Goal: Task Accomplishment & Management: Manage account settings

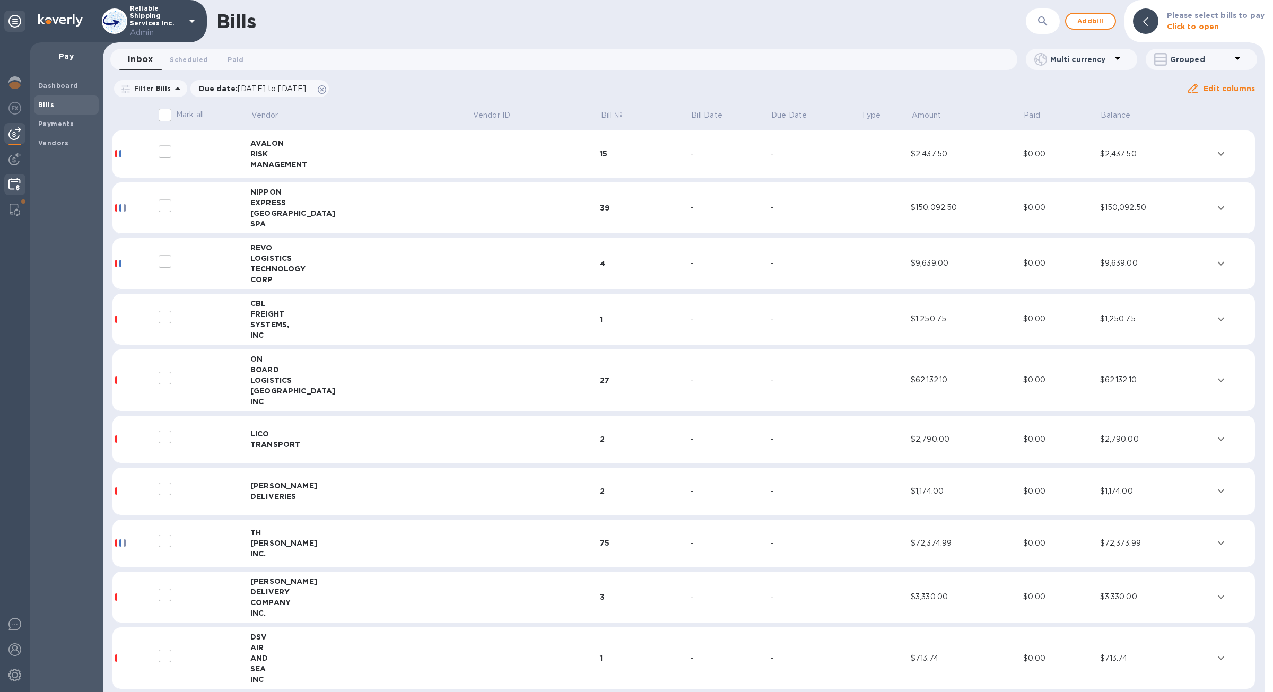
click at [16, 176] on div at bounding box center [14, 185] width 21 height 23
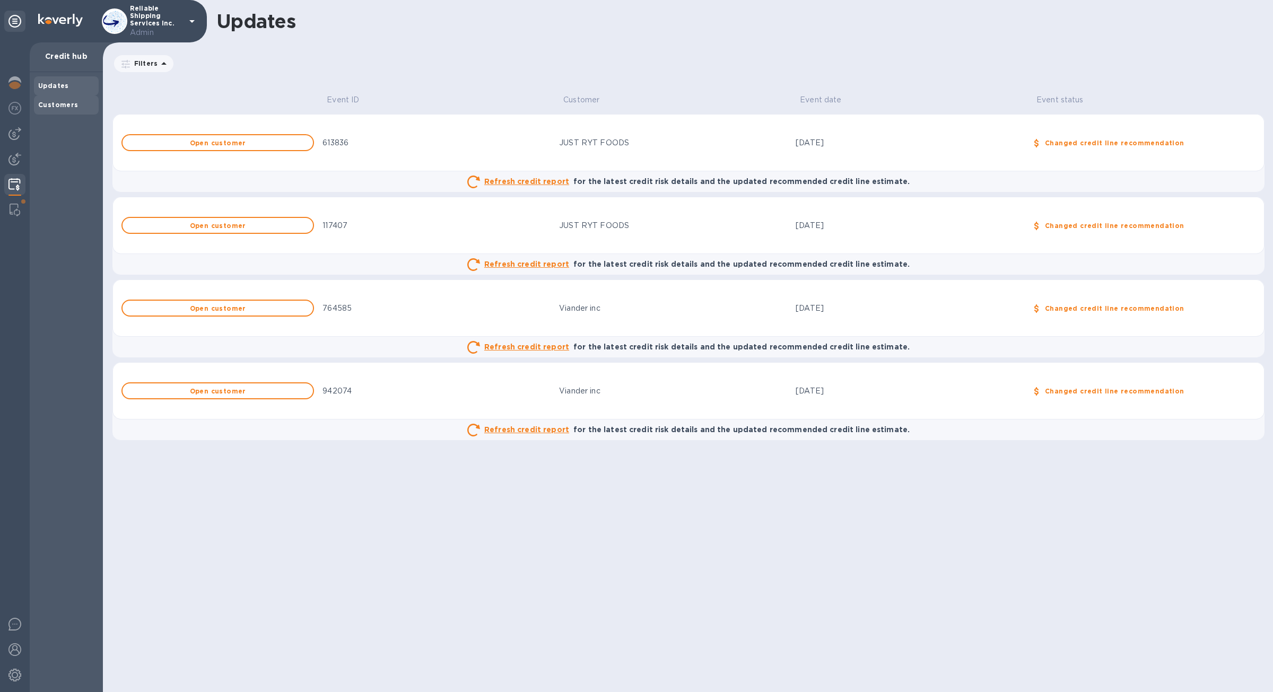
click at [66, 108] on b "Customers" at bounding box center [58, 105] width 40 height 8
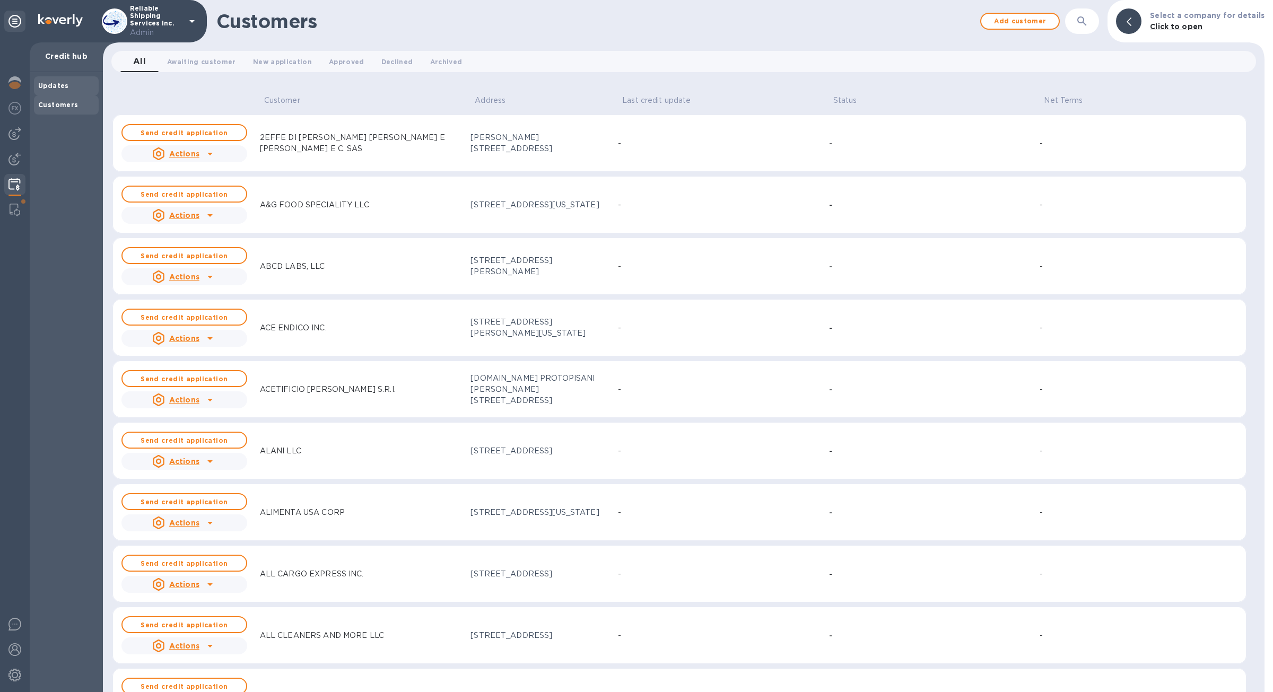
click at [65, 92] on div "Updates" at bounding box center [66, 85] width 65 height 19
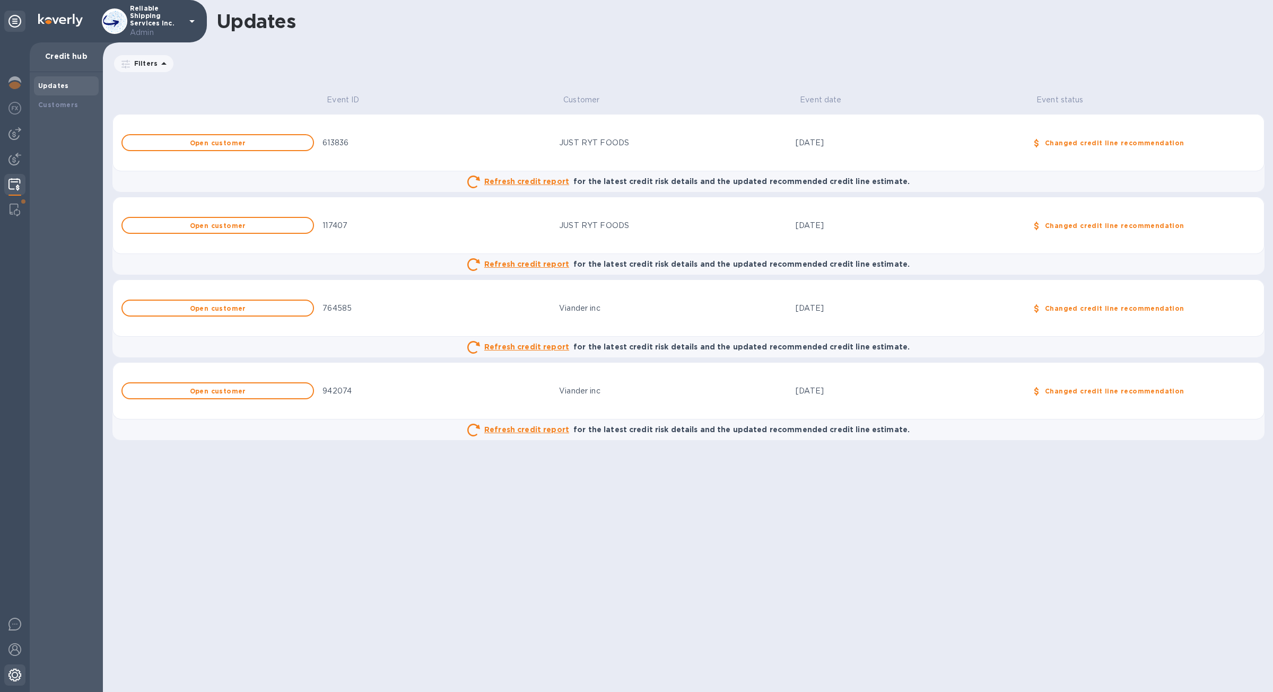
click at [12, 677] on img at bounding box center [14, 675] width 13 height 13
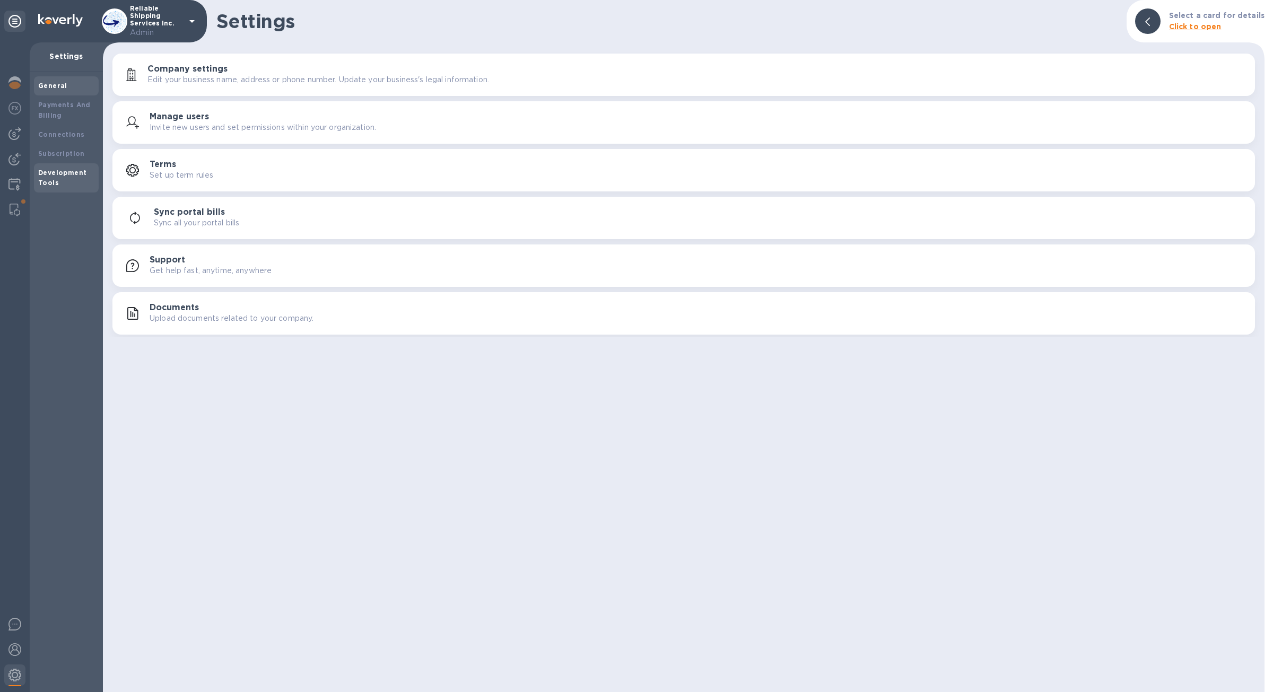
click at [60, 186] on div "Development Tools" at bounding box center [66, 178] width 56 height 21
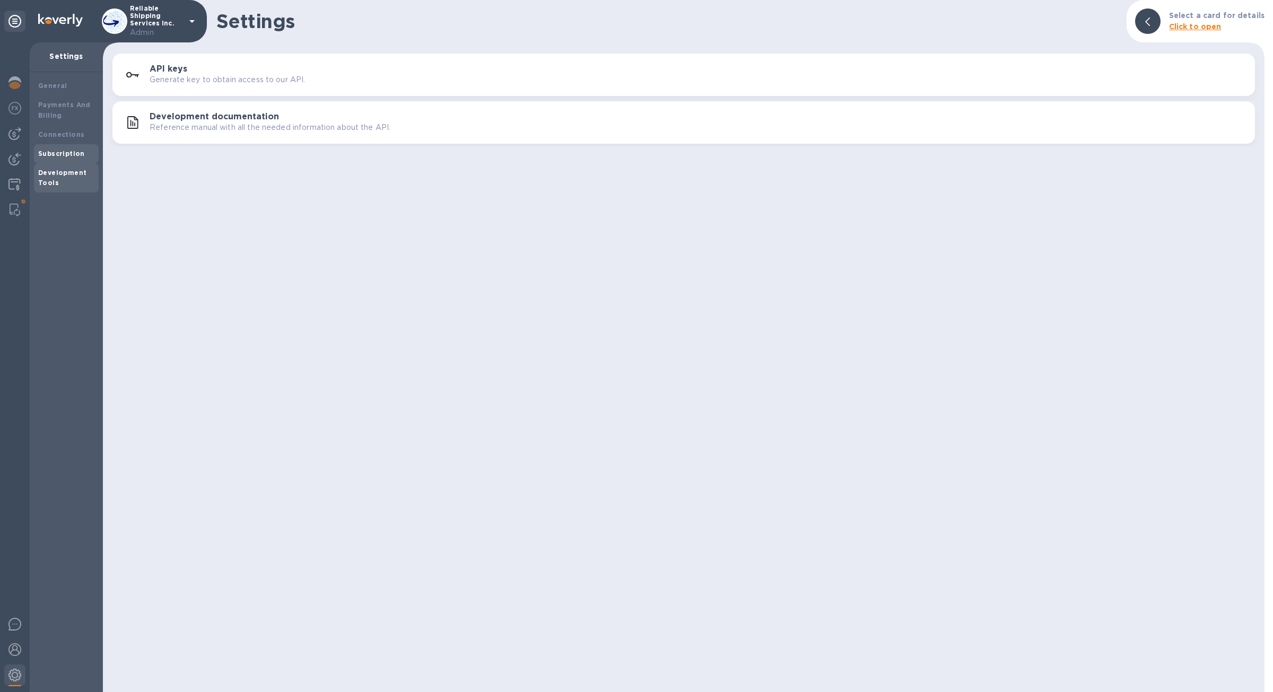
click at [62, 159] on div "Subscription" at bounding box center [66, 153] width 65 height 19
click at [224, 132] on p "Manage the payment method linked to your subscription." at bounding box center [254, 127] width 211 height 11
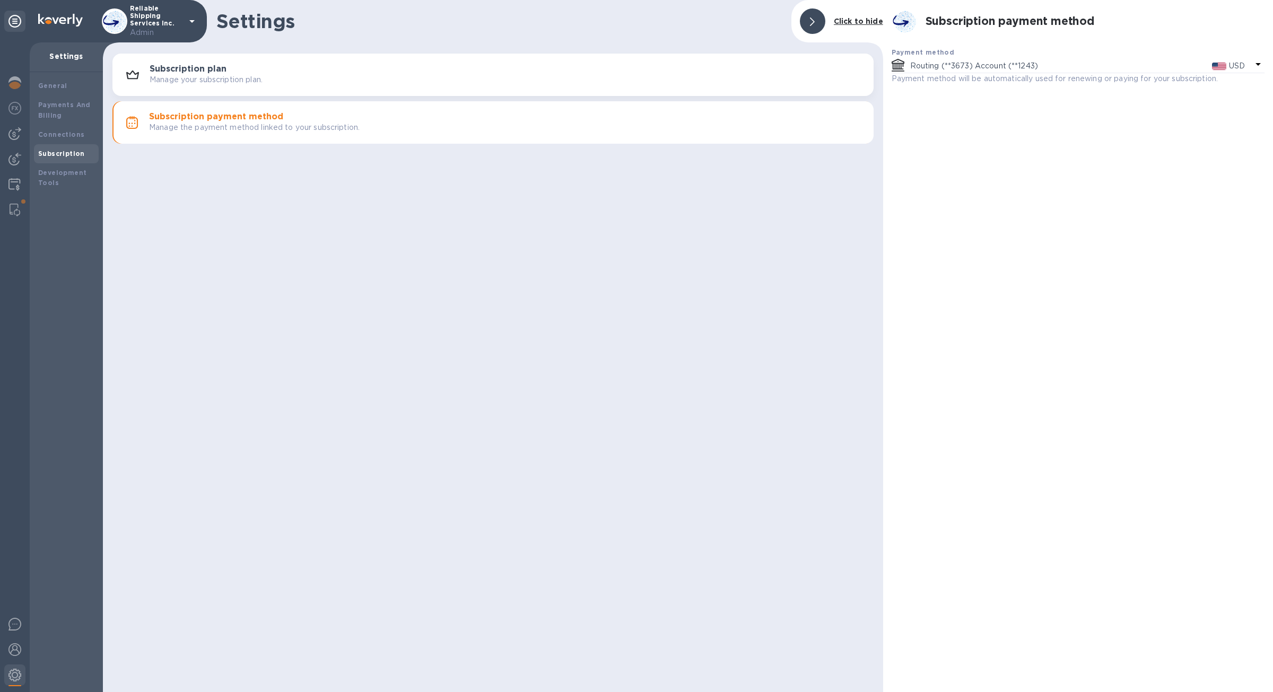
click at [231, 84] on p "Manage your subscription plan." at bounding box center [206, 79] width 113 height 11
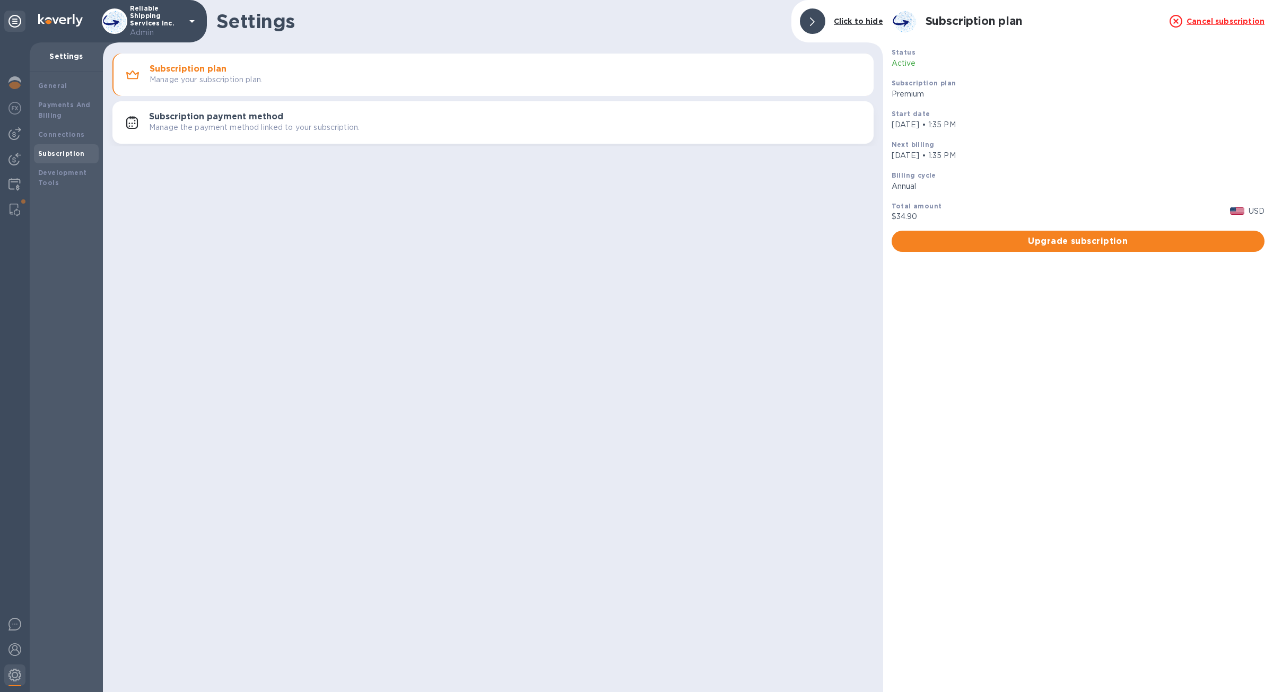
click at [1213, 21] on u "Cancel subscription" at bounding box center [1225, 21] width 78 height 8
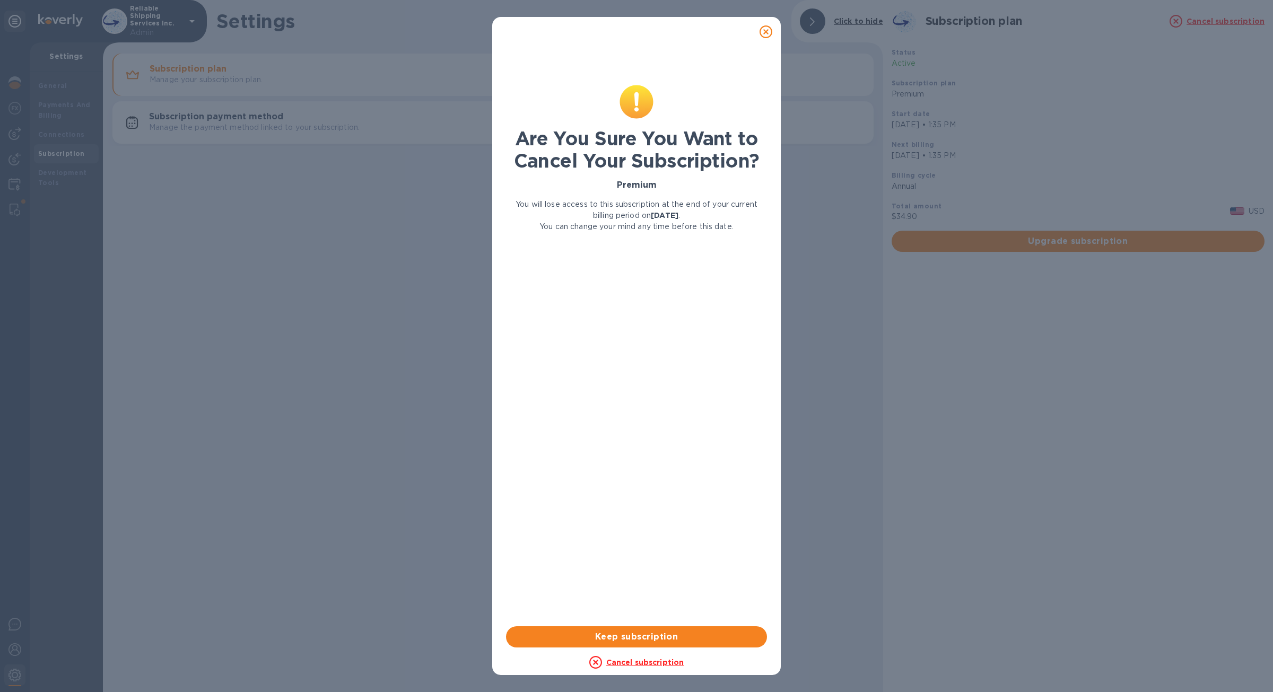
click at [645, 663] on link "Cancel subscription" at bounding box center [645, 662] width 78 height 8
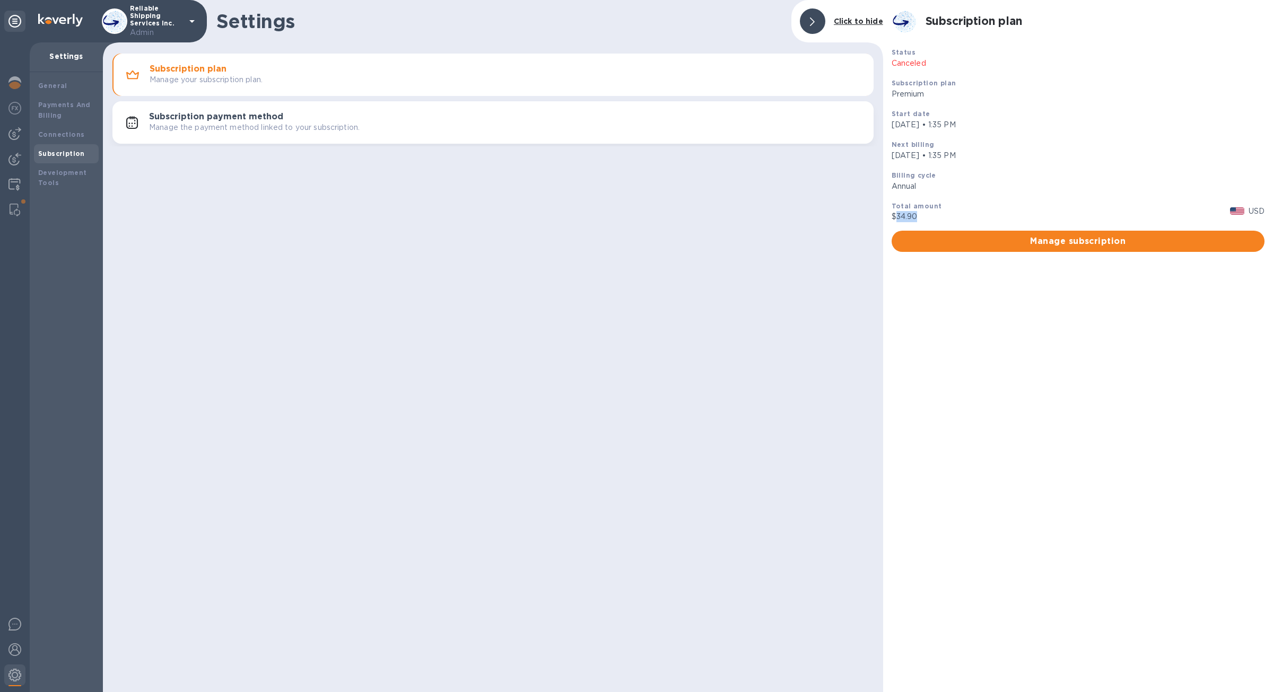
drag, startPoint x: 925, startPoint y: 216, endPoint x: 896, endPoint y: 217, distance: 29.2
click at [896, 217] on p "$34.90" at bounding box center [1059, 216] width 334 height 11
copy p "34.90"
click at [1007, 250] on button "Manage subscription" at bounding box center [1078, 241] width 373 height 21
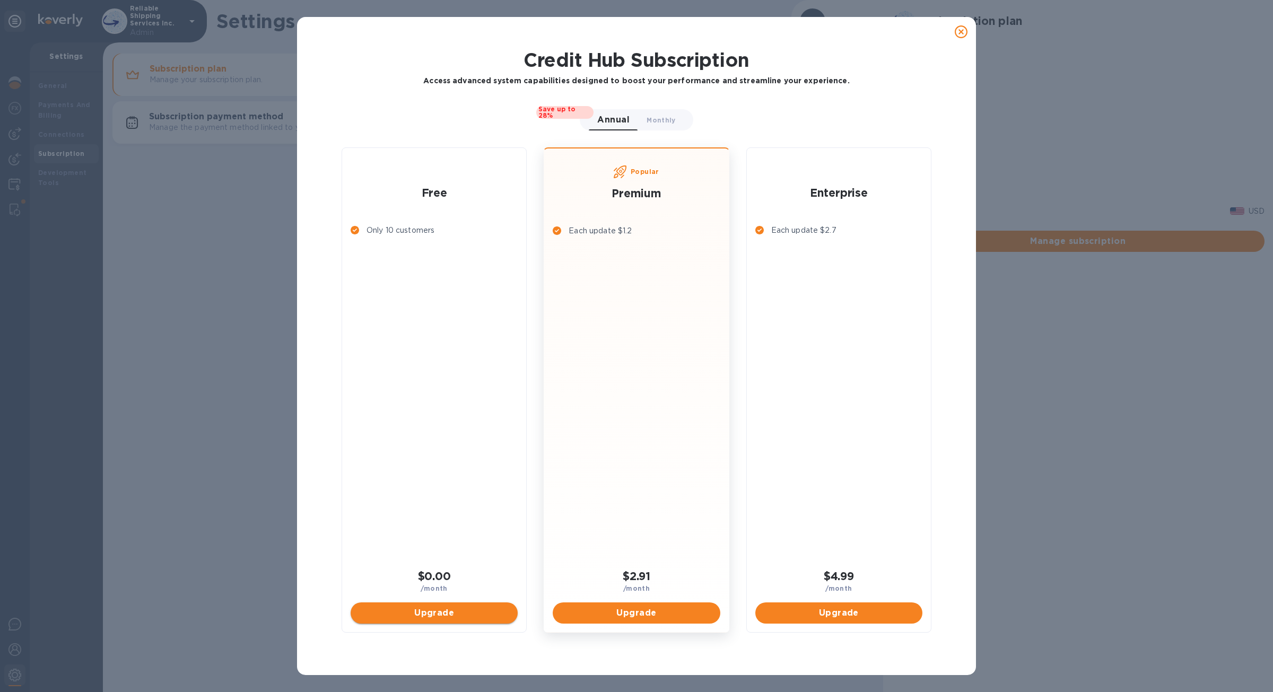
click at [432, 618] on span "Upgrade" at bounding box center [434, 613] width 150 height 13
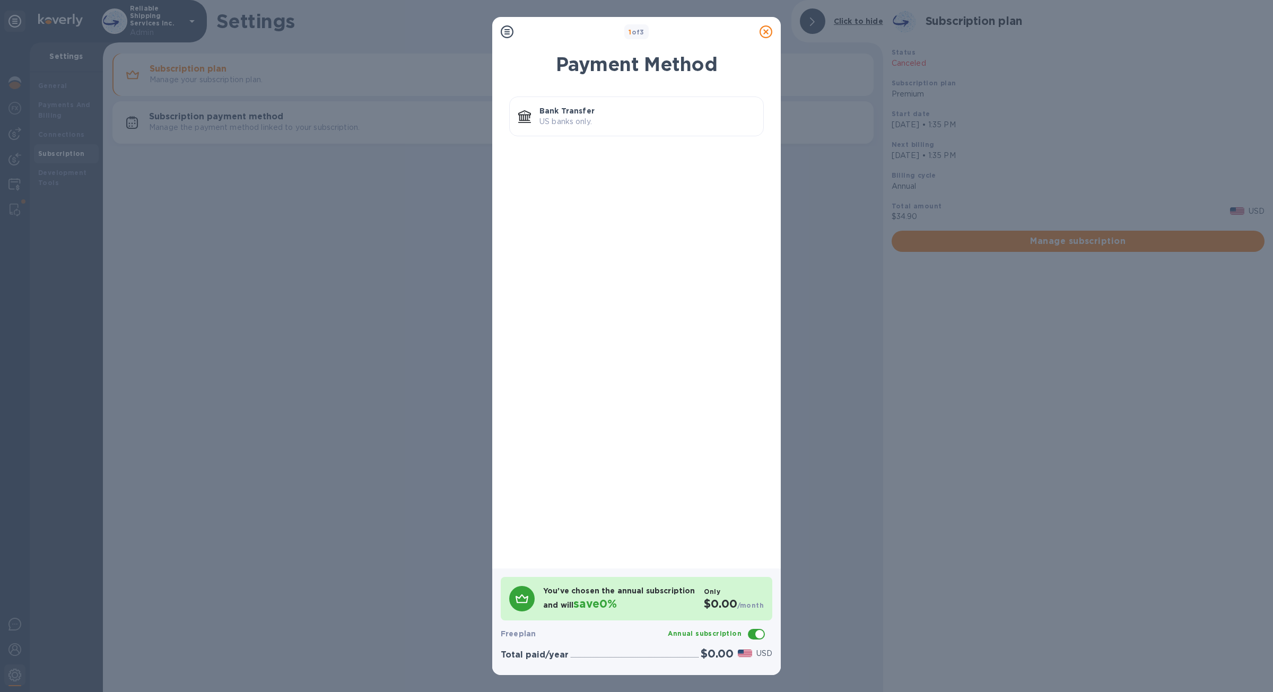
click at [620, 106] on p "Bank Transfer" at bounding box center [646, 111] width 215 height 11
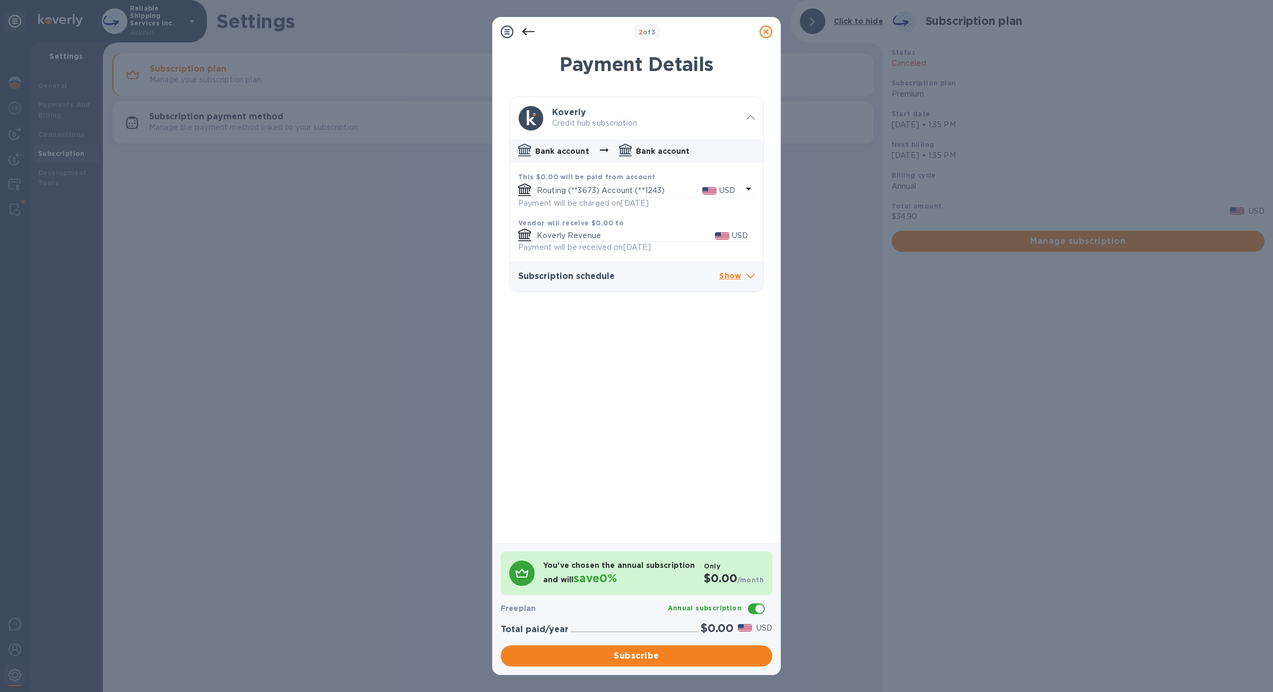
click at [632, 185] on p "Routing (**3673) Account (**1243)" at bounding box center [619, 190] width 165 height 11
click at [625, 255] on p "Routing (**3673) Account (**1243)" at bounding box center [645, 256] width 209 height 11
click at [714, 662] on button "Subscribe" at bounding box center [637, 655] width 272 height 21
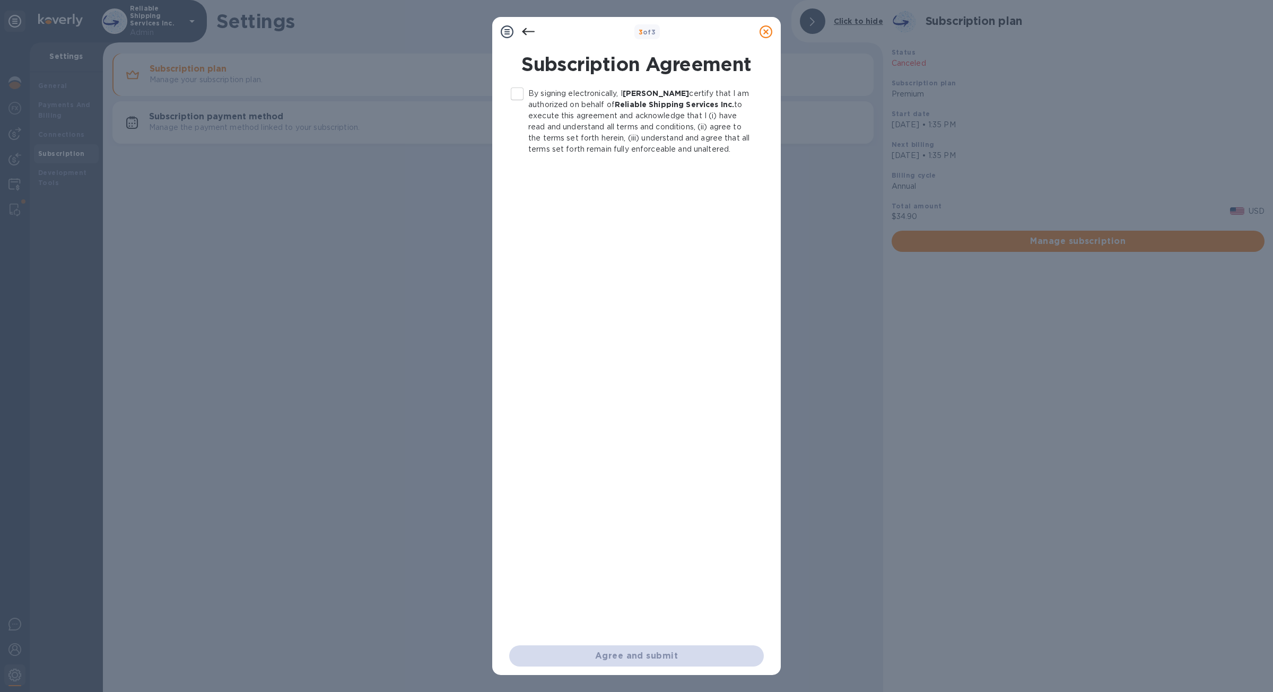
click at [514, 94] on input "By signing electronically, I Sid Grover certify that I am authorized on behalf …" at bounding box center [517, 94] width 22 height 22
click at [661, 654] on span "Agree and submit" at bounding box center [637, 656] width 238 height 13
checkbox input "false"
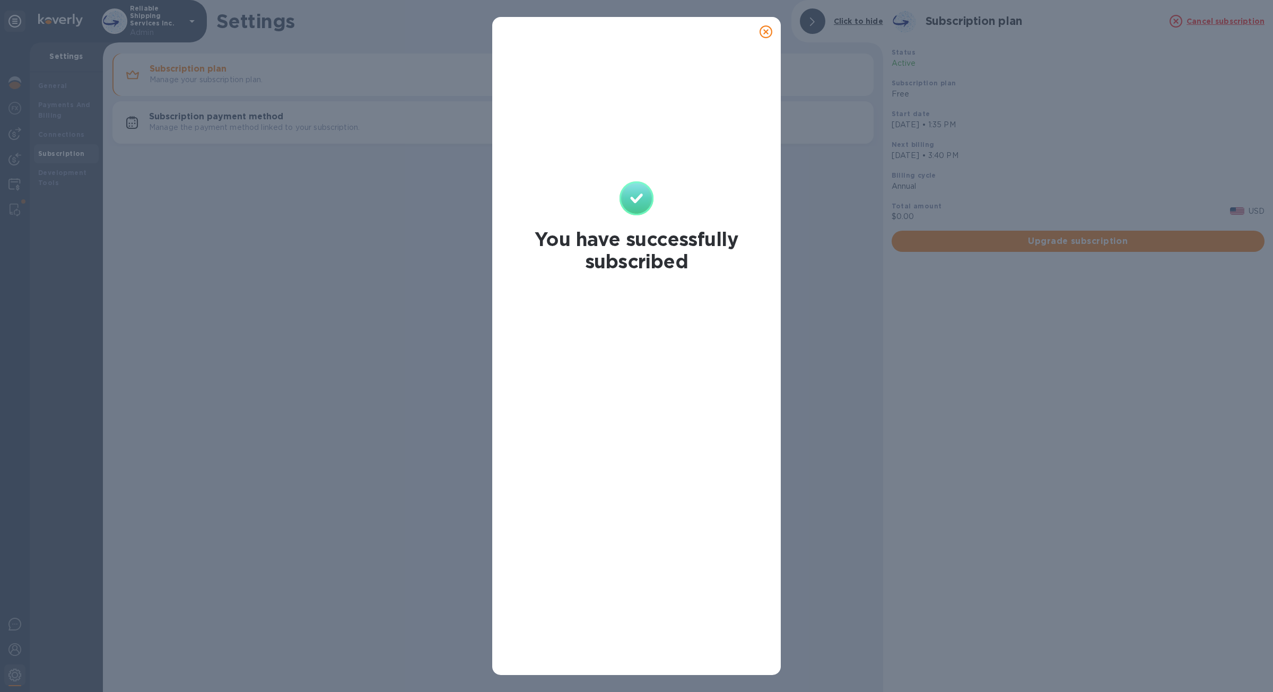
click at [761, 36] on icon at bounding box center [765, 31] width 13 height 13
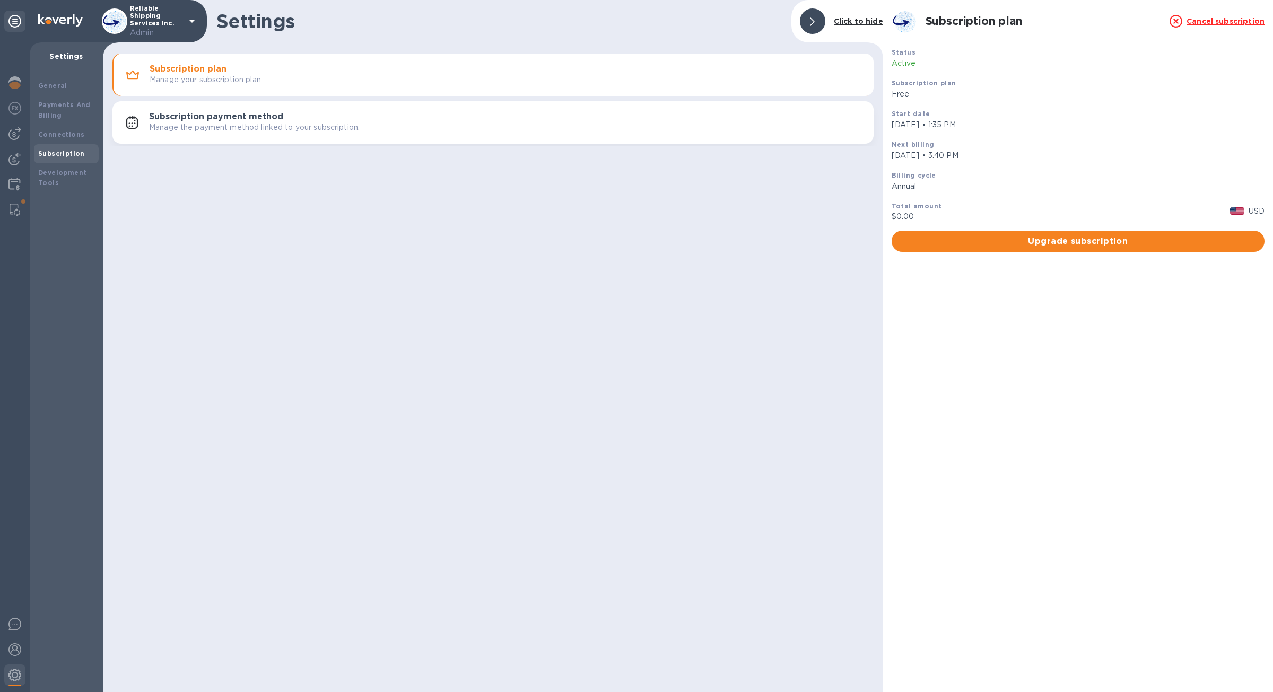
click at [388, 117] on div "Subscription payment method Manage the payment method linked to your subscripti…" at bounding box center [507, 122] width 716 height 21
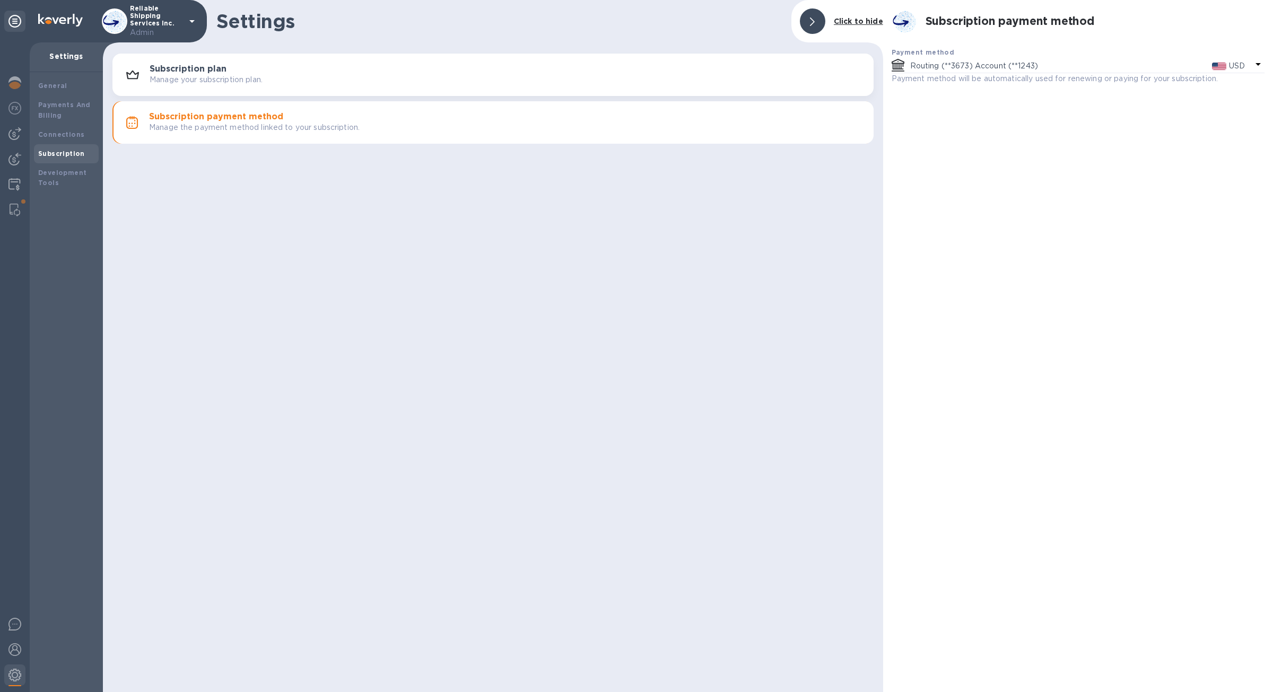
click at [438, 72] on div "Subscription plan Manage your subscription plan." at bounding box center [507, 74] width 715 height 21
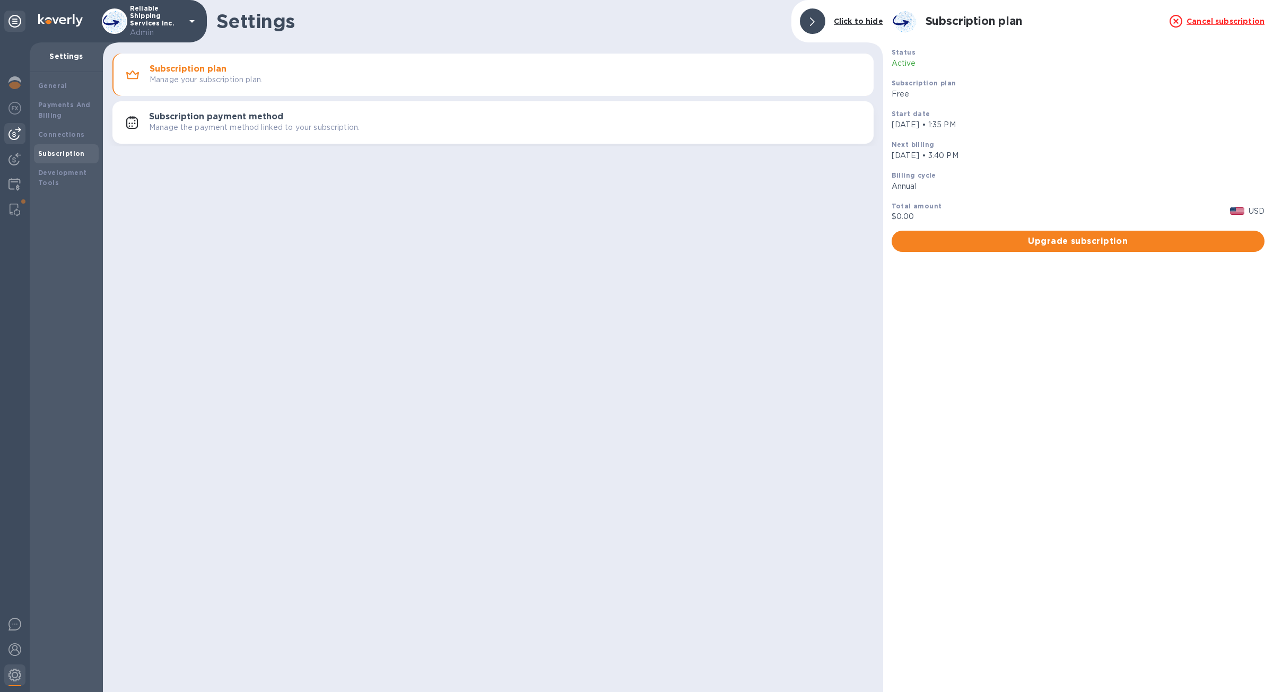
click at [20, 139] on img at bounding box center [14, 133] width 13 height 13
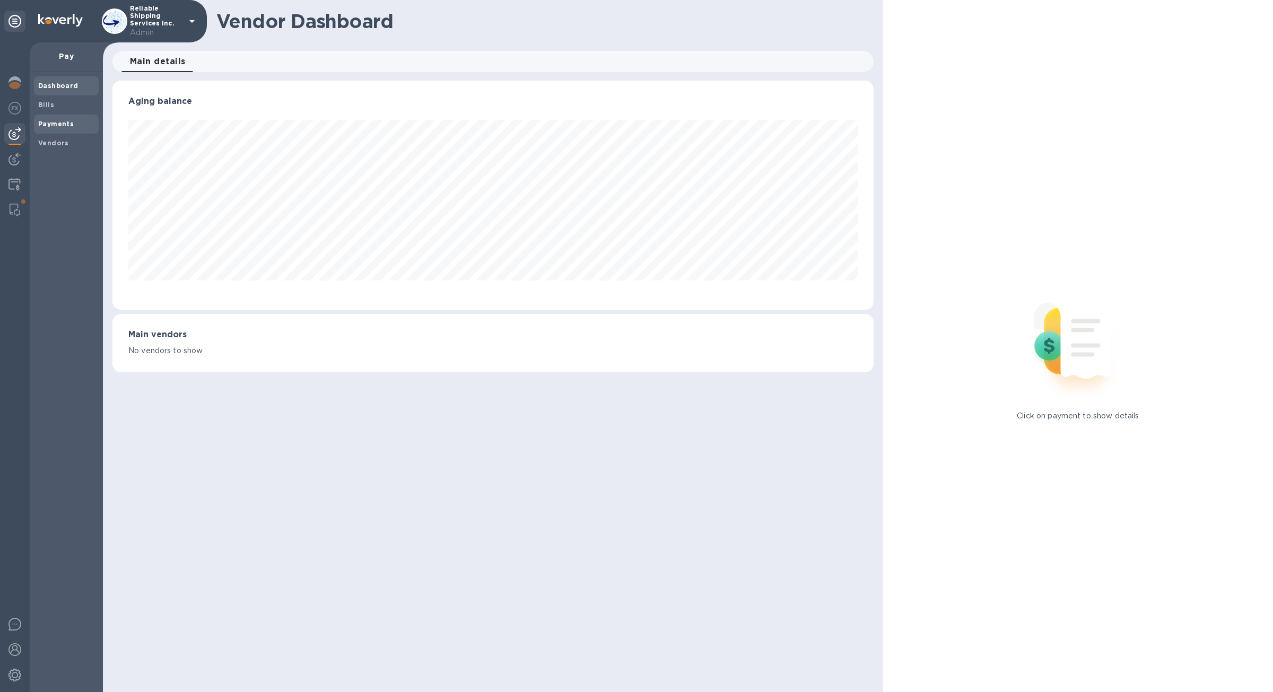
scroll to position [229, 761]
click at [65, 119] on span "Payments" at bounding box center [56, 124] width 36 height 11
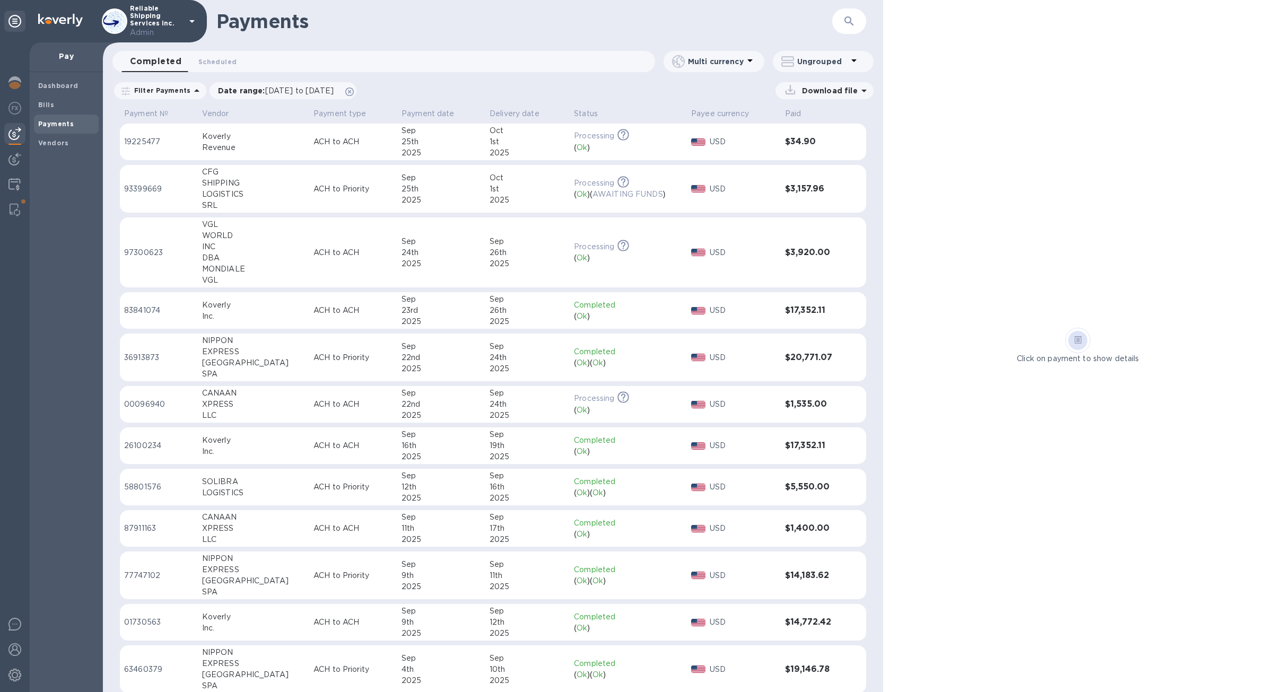
click at [761, 154] on td "USD" at bounding box center [734, 142] width 94 height 37
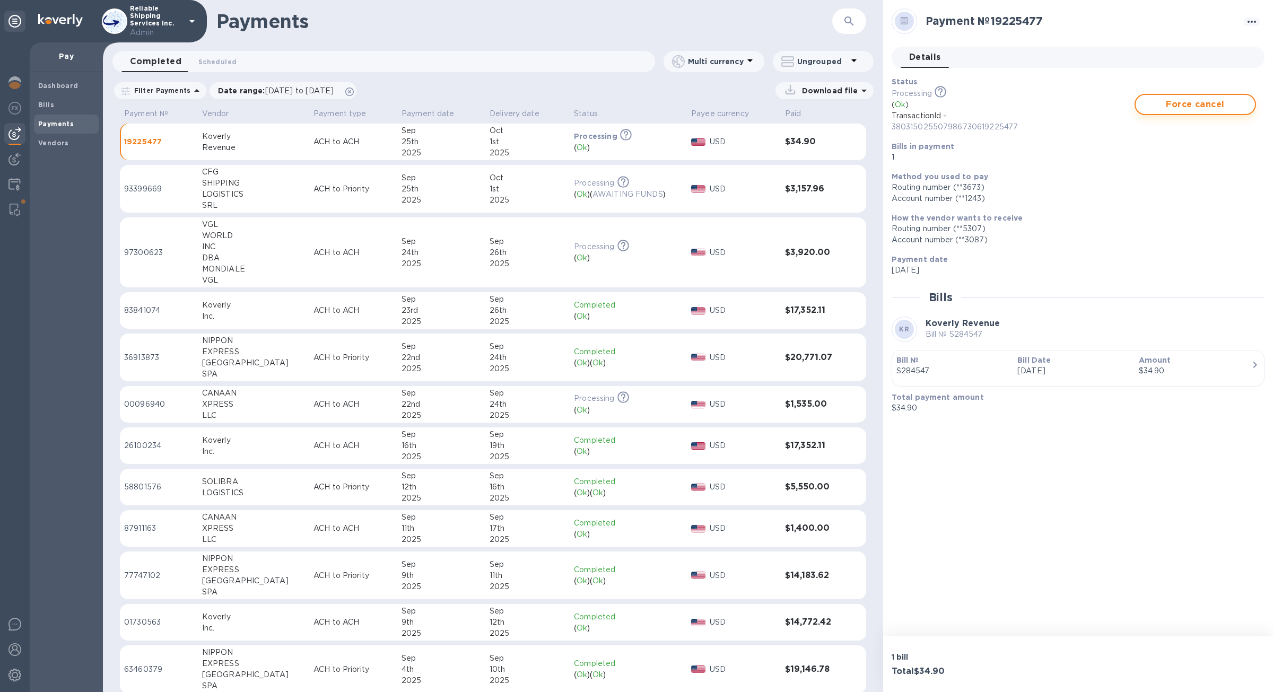
click at [1209, 112] on button "Force cancel" at bounding box center [1194, 104] width 121 height 21
click at [14, 179] on img at bounding box center [14, 184] width 12 height 13
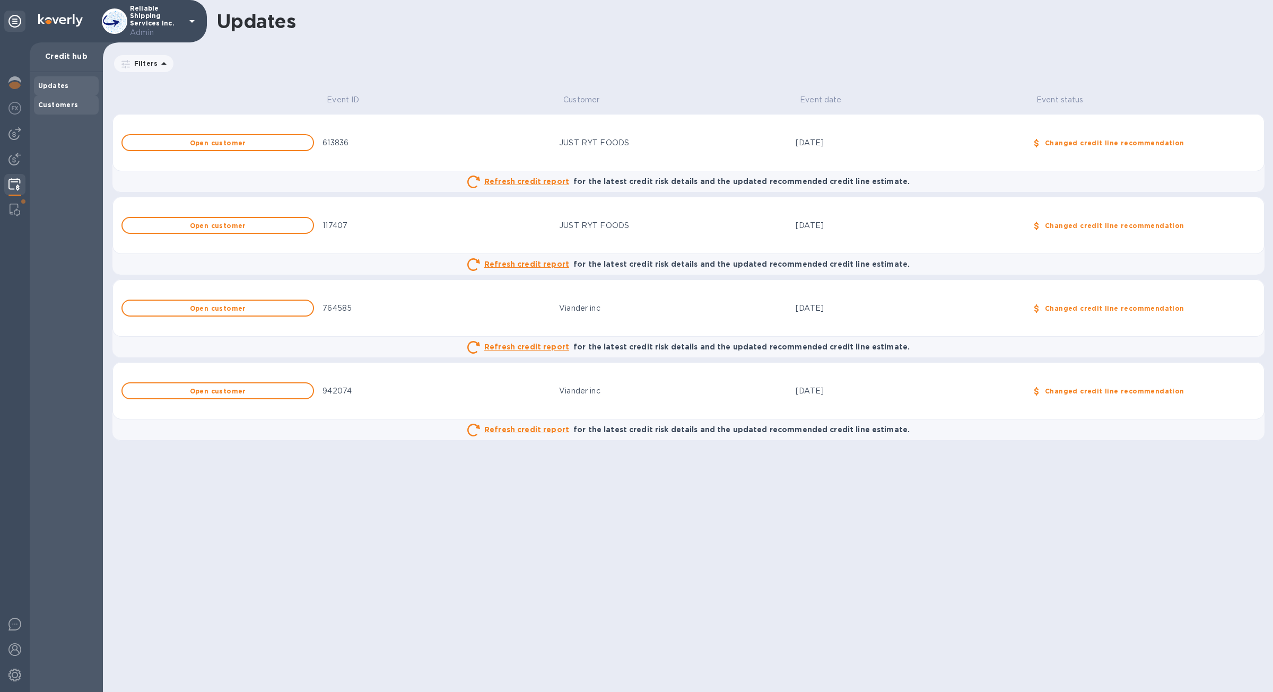
click at [69, 106] on b "Customers" at bounding box center [58, 105] width 40 height 8
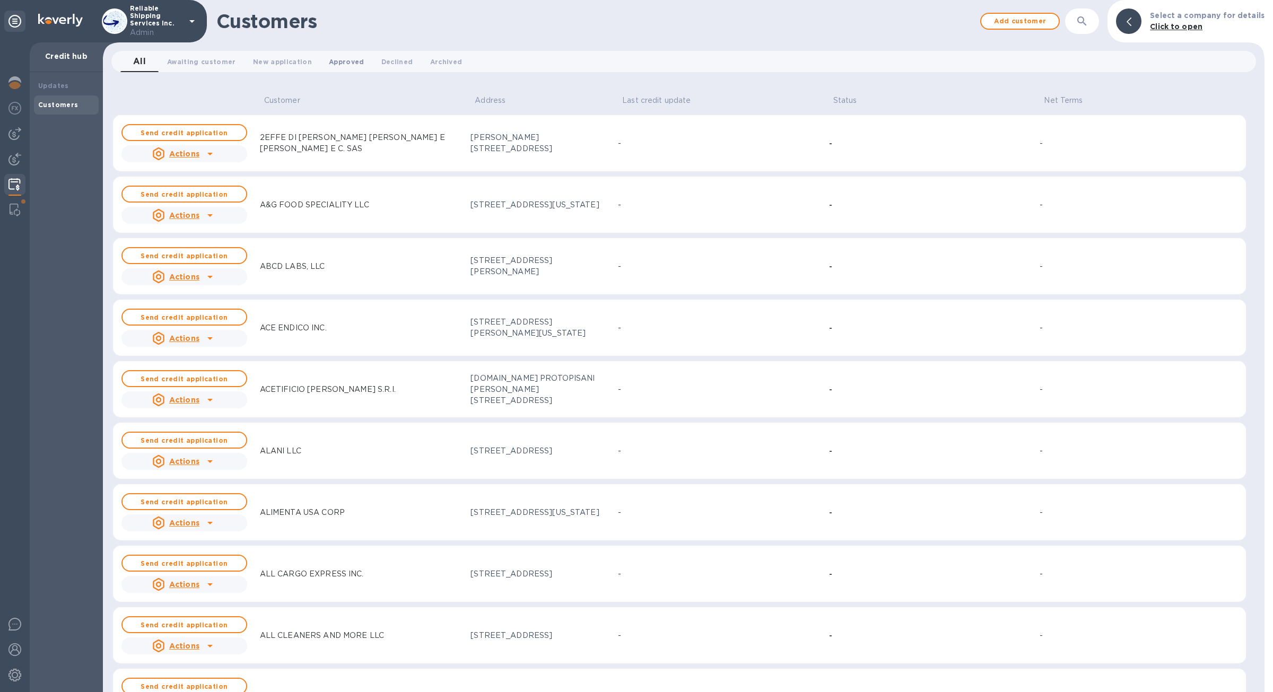
click at [351, 67] on button "Approved 0" at bounding box center [346, 61] width 53 height 21
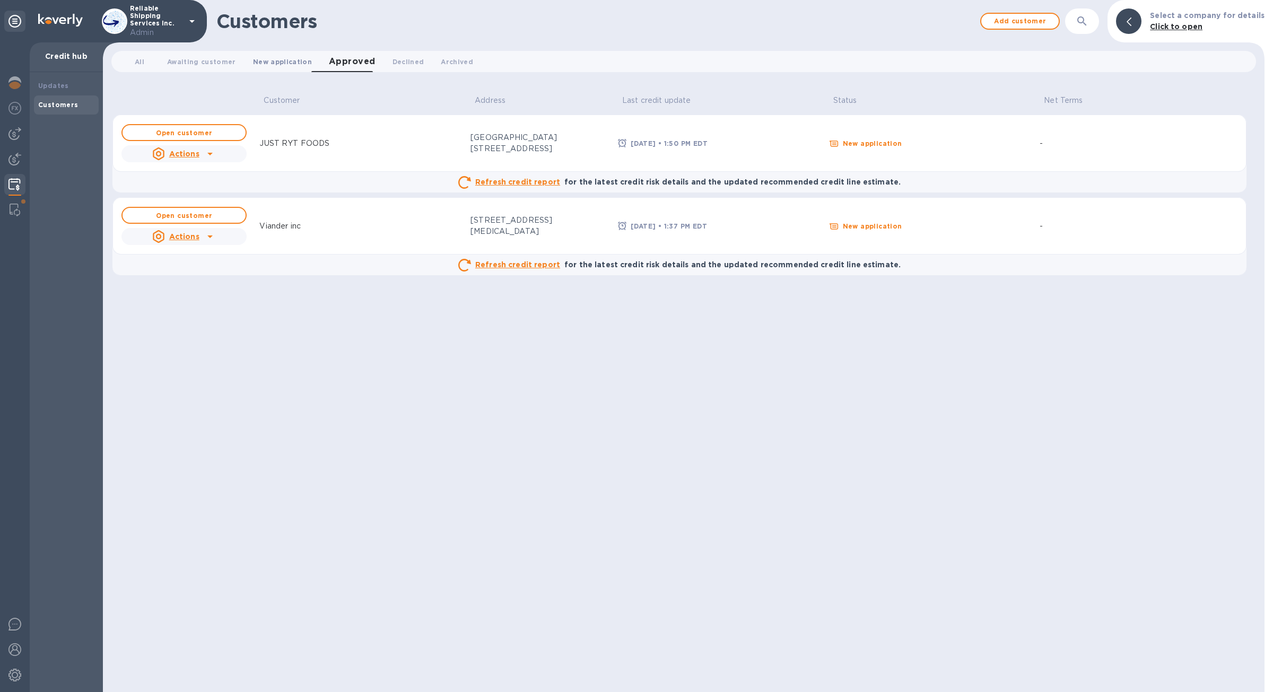
click at [297, 65] on span "New application 0" at bounding box center [282, 61] width 59 height 11
click at [209, 55] on button "Awaiting customer 0" at bounding box center [202, 61] width 86 height 21
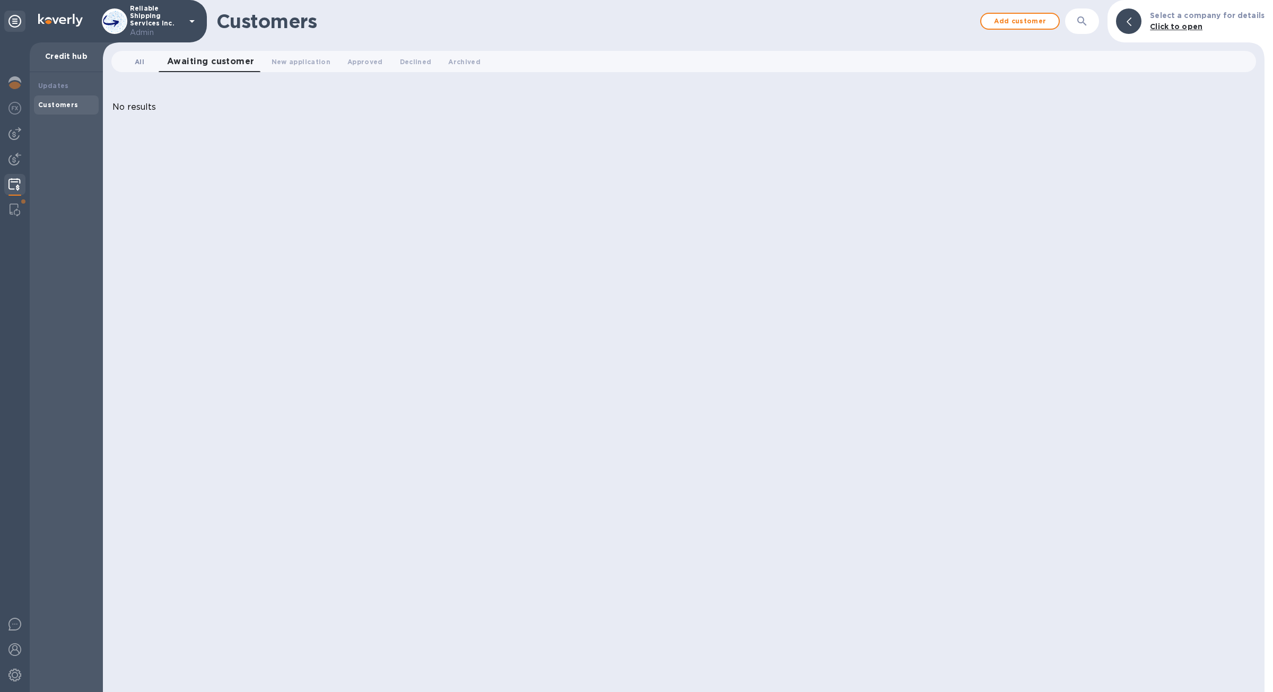
click at [142, 57] on span "All 0" at bounding box center [140, 61] width 10 height 11
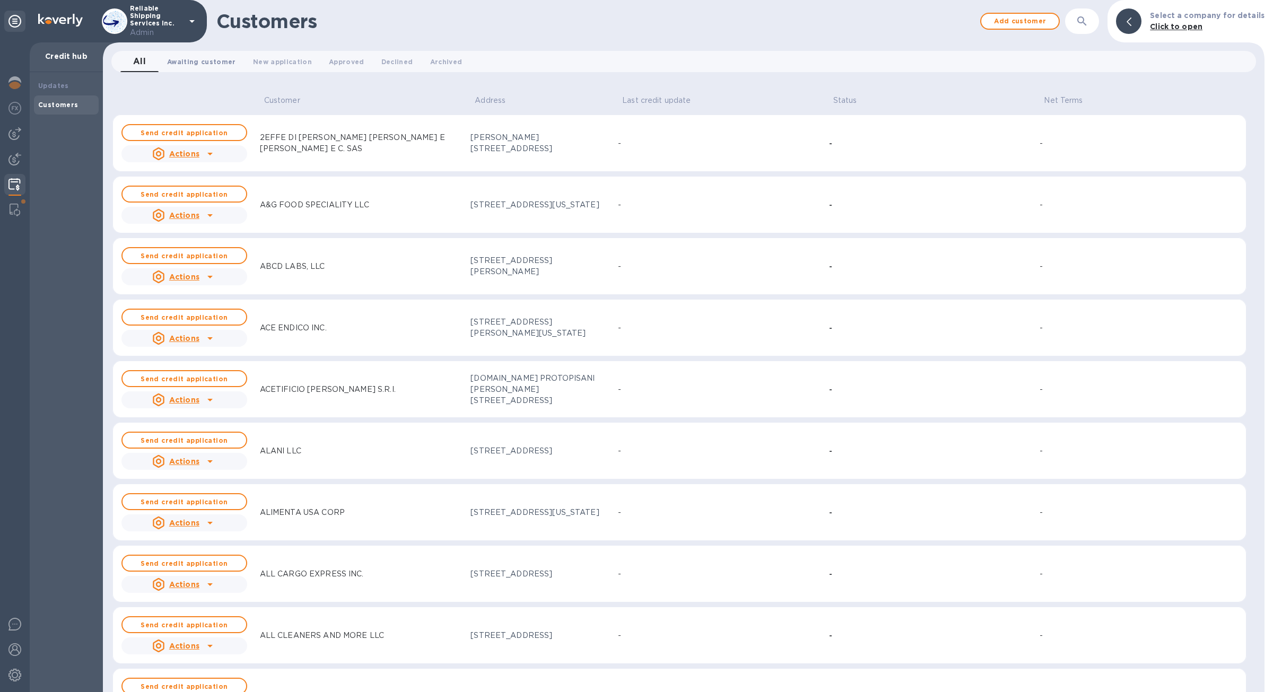
click at [160, 53] on button "Awaiting customer 0" at bounding box center [202, 61] width 86 height 21
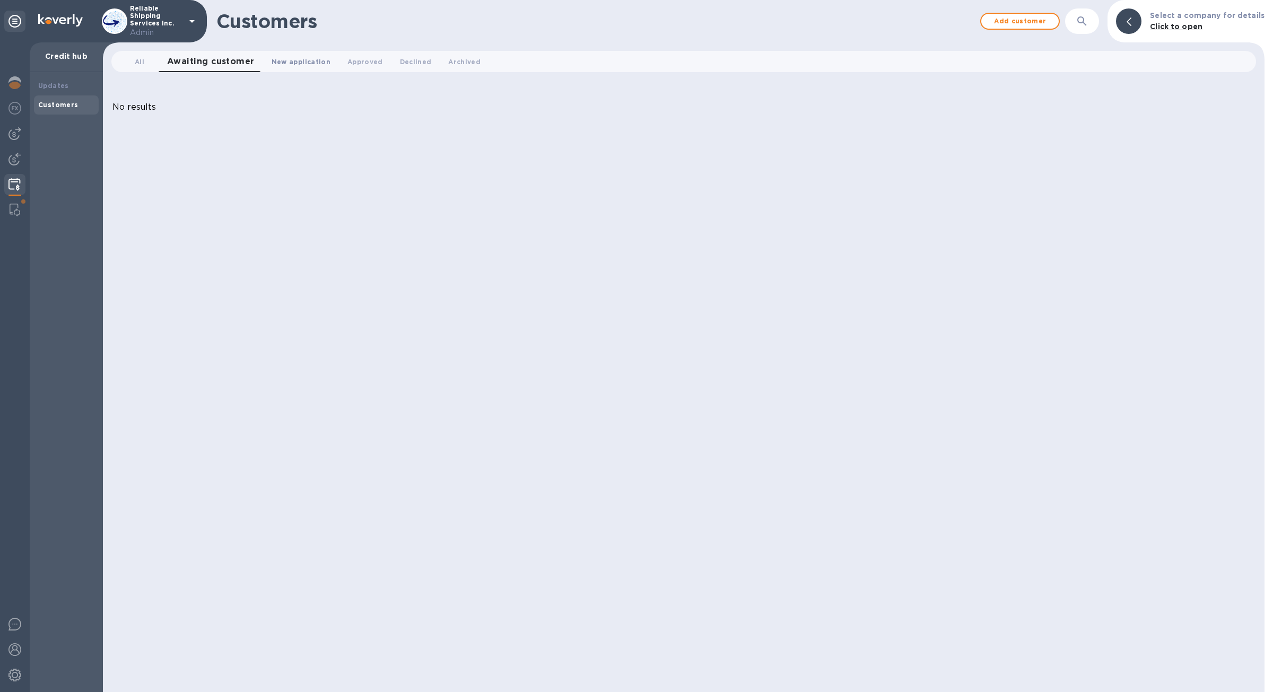
click at [287, 72] on button "New application 0" at bounding box center [301, 61] width 76 height 21
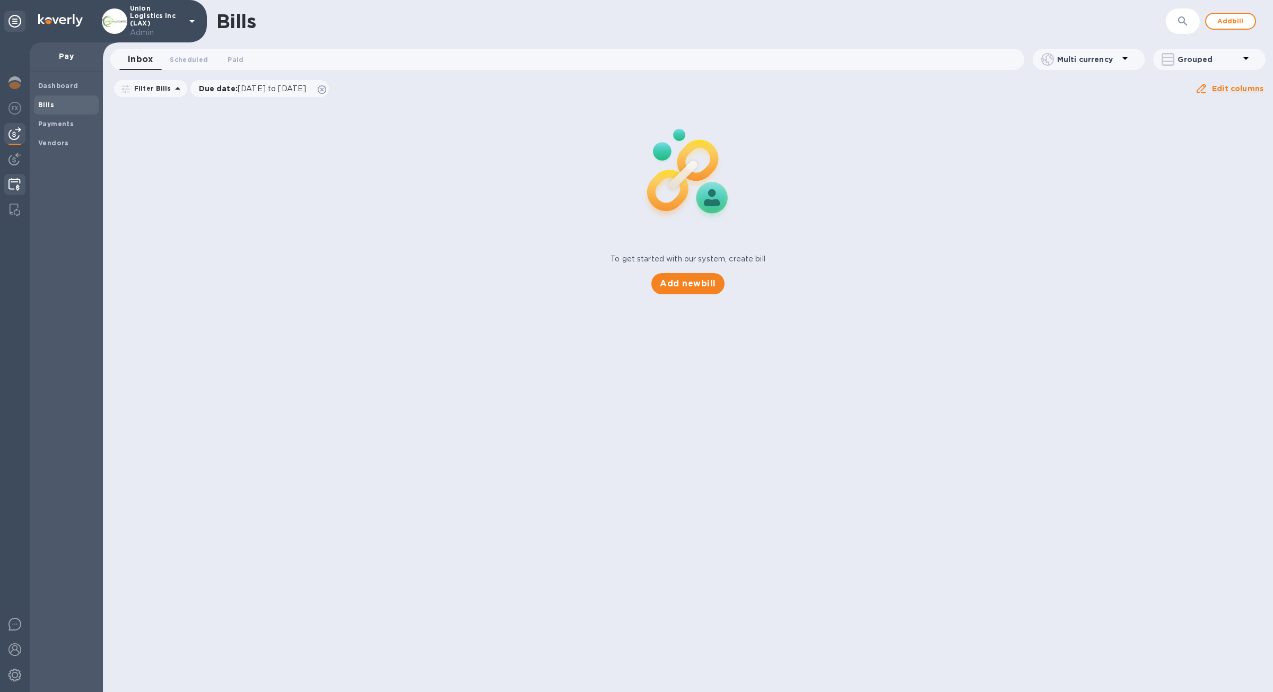
click at [9, 192] on div at bounding box center [14, 185] width 21 height 23
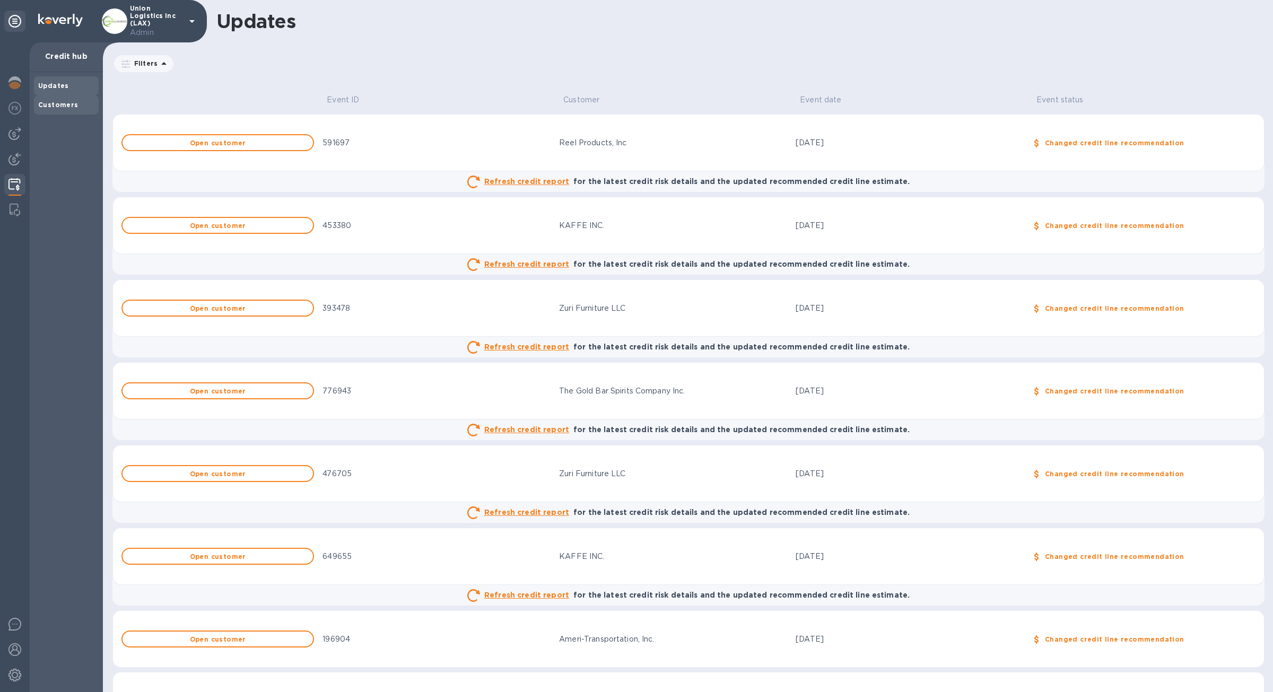
click at [77, 97] on div "Customers" at bounding box center [66, 104] width 65 height 19
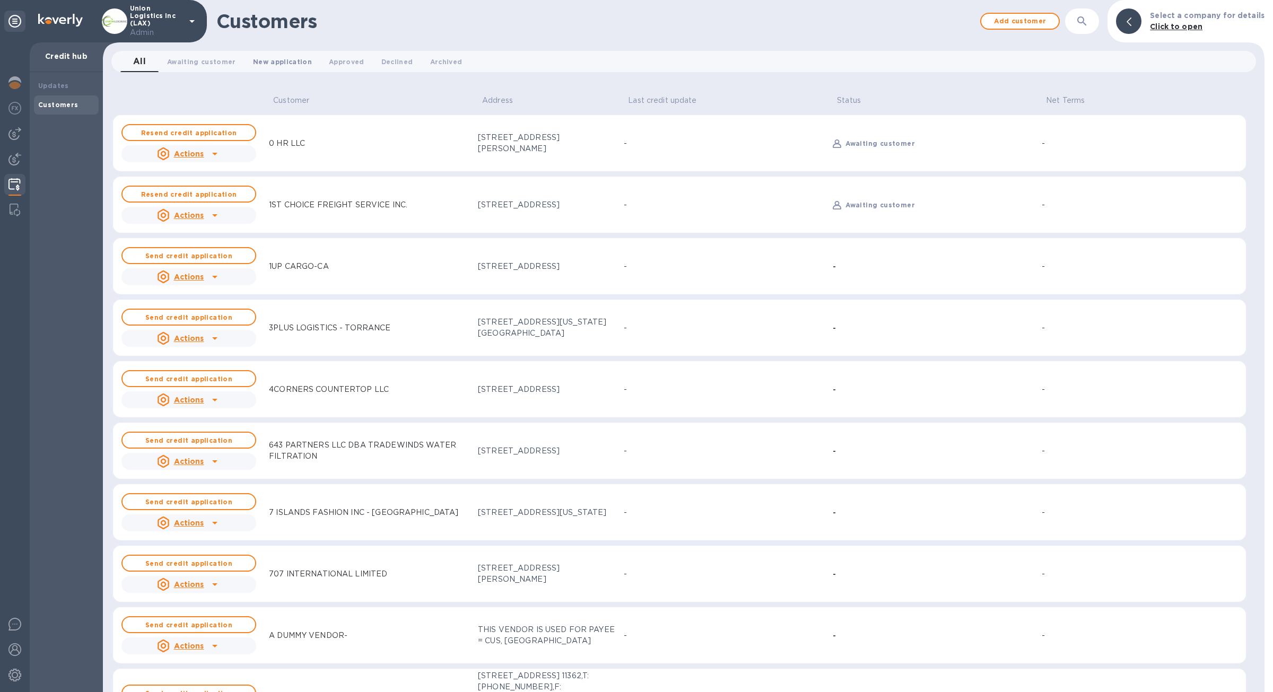
click at [290, 64] on span "New application 0" at bounding box center [282, 61] width 59 height 11
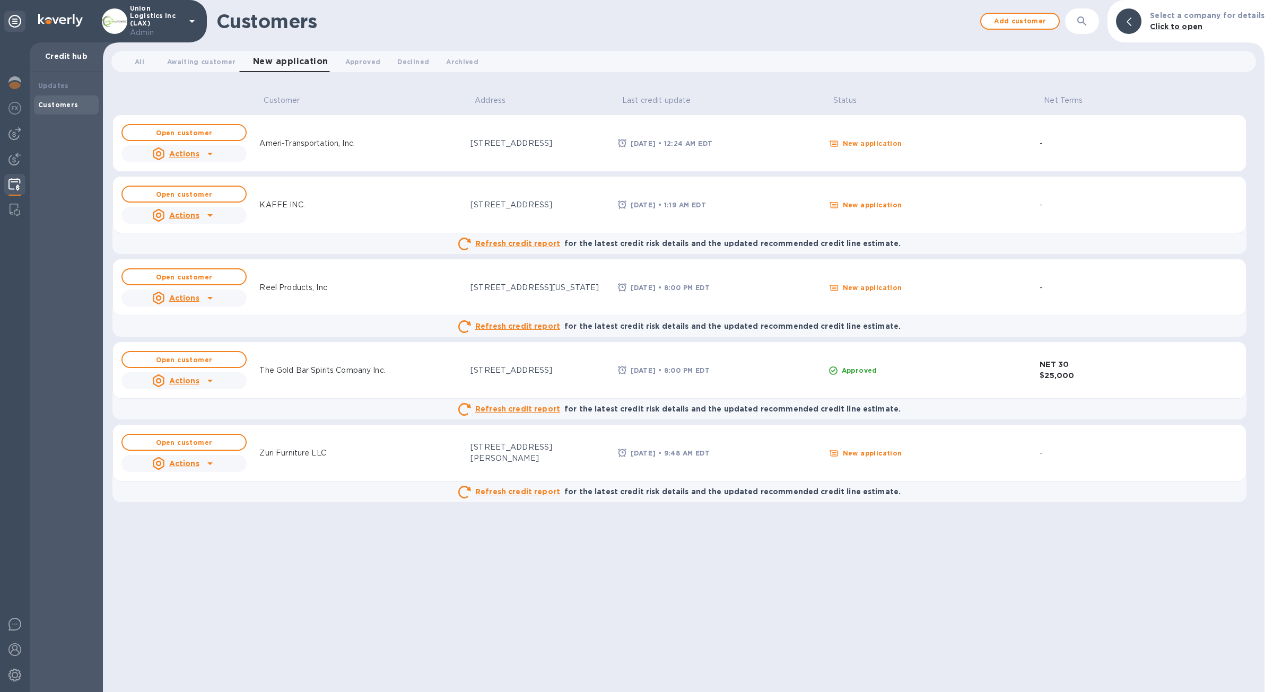
click at [361, 74] on div "All 0 Awaiting customer 0 New application 0 Approved 0 Declined 0 Archived 0" at bounding box center [683, 62] width 1153 height 30
click at [356, 64] on span "Approved 0" at bounding box center [363, 61] width 36 height 11
click at [397, 67] on button "Declined 0" at bounding box center [408, 61] width 49 height 21
click at [430, 66] on button "Archived 0" at bounding box center [454, 61] width 49 height 21
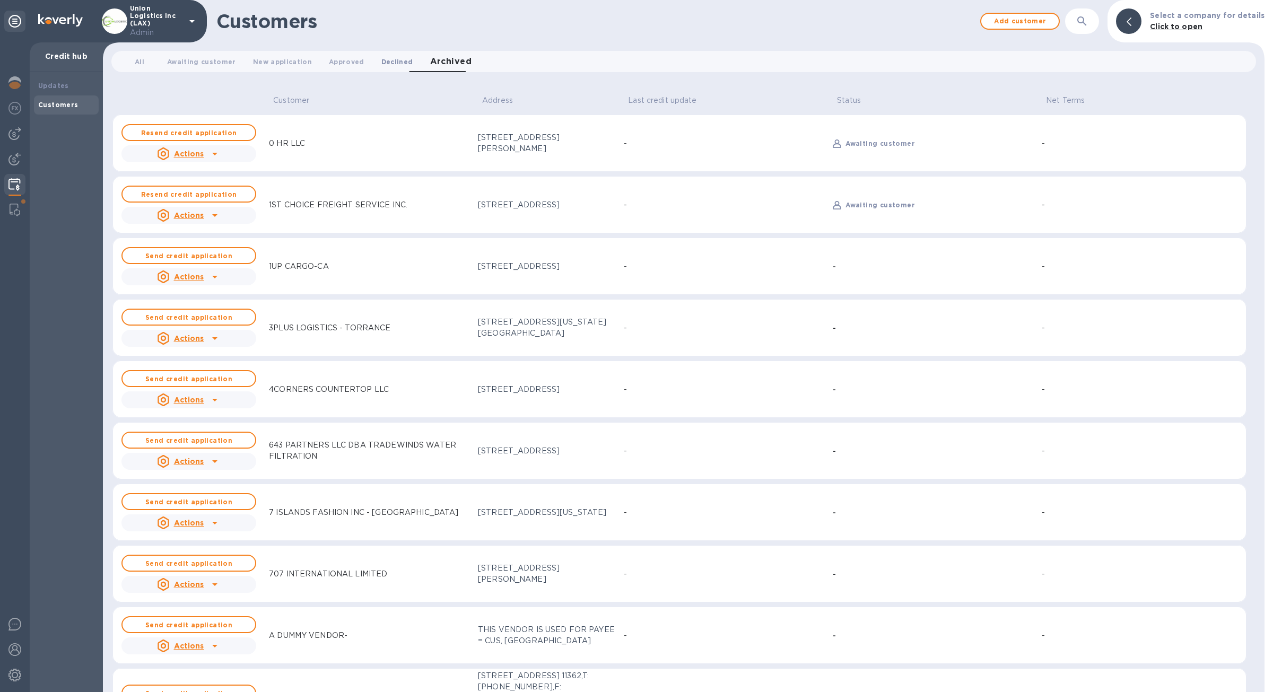
click at [392, 63] on span "Declined 0" at bounding box center [397, 61] width 32 height 11
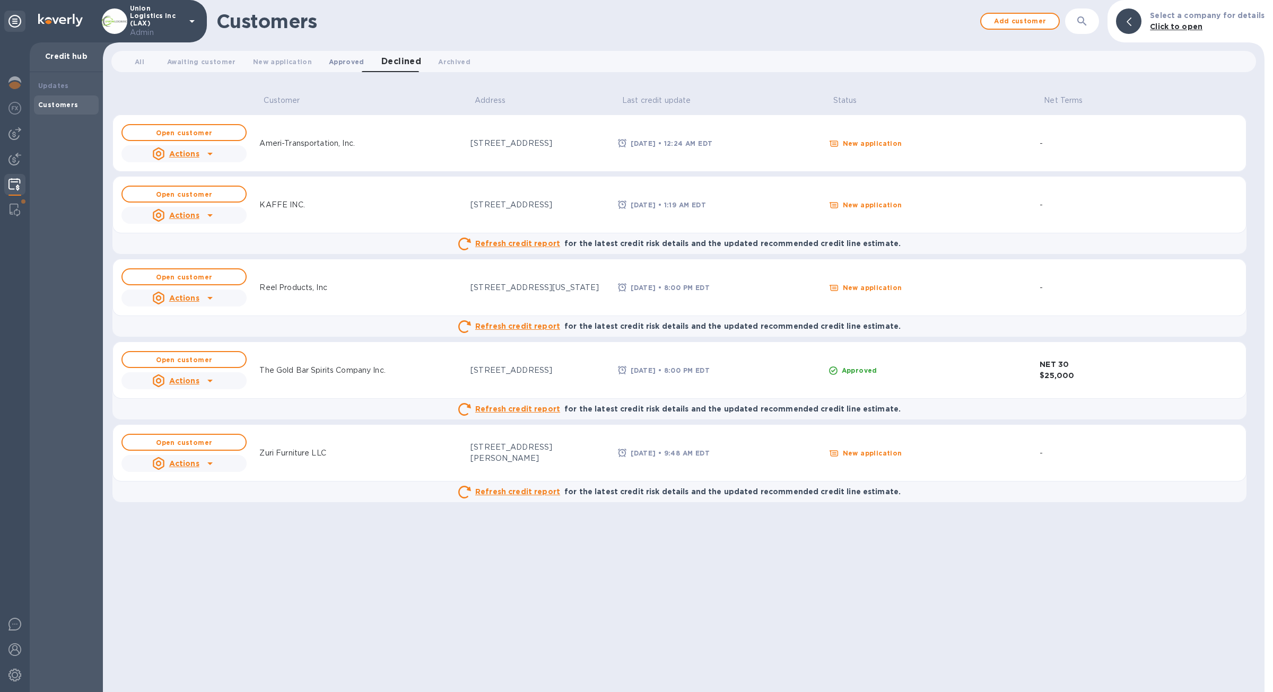
click at [330, 61] on span "Approved 0" at bounding box center [347, 61] width 36 height 11
click at [299, 63] on span "New application 0" at bounding box center [282, 61] width 59 height 11
click at [205, 66] on span "Awaiting customer 0" at bounding box center [201, 61] width 69 height 11
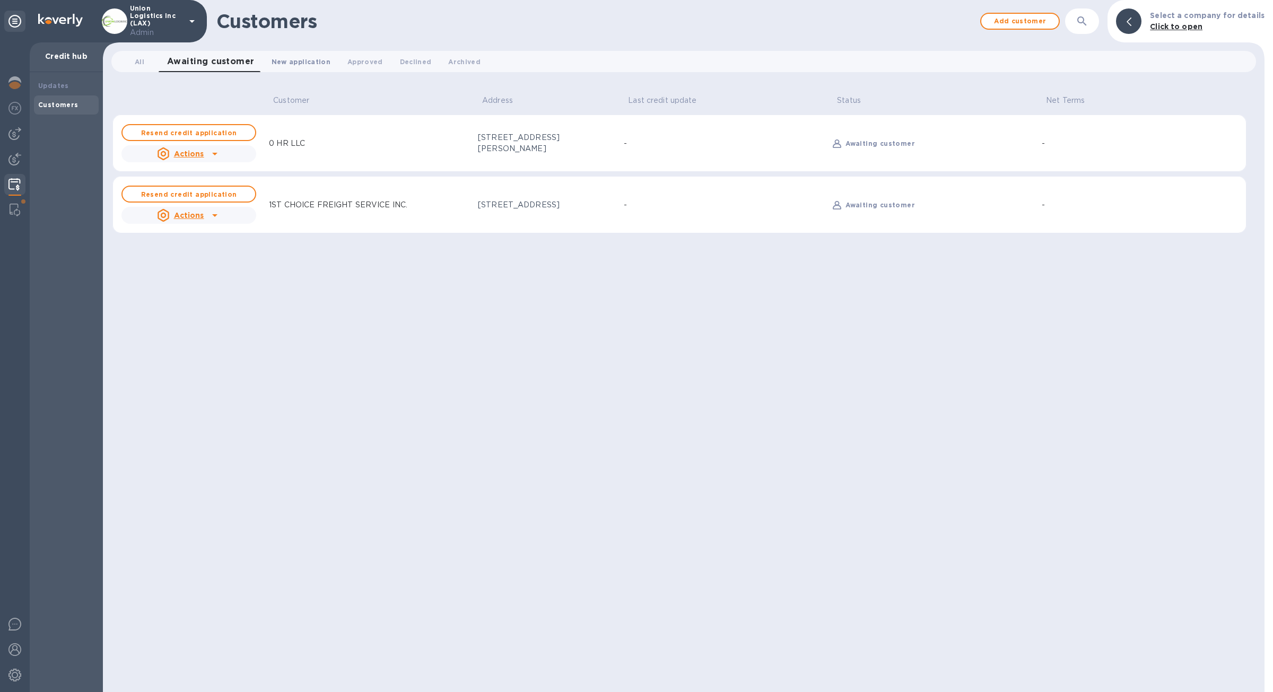
click at [283, 66] on span "New application 0" at bounding box center [301, 61] width 59 height 11
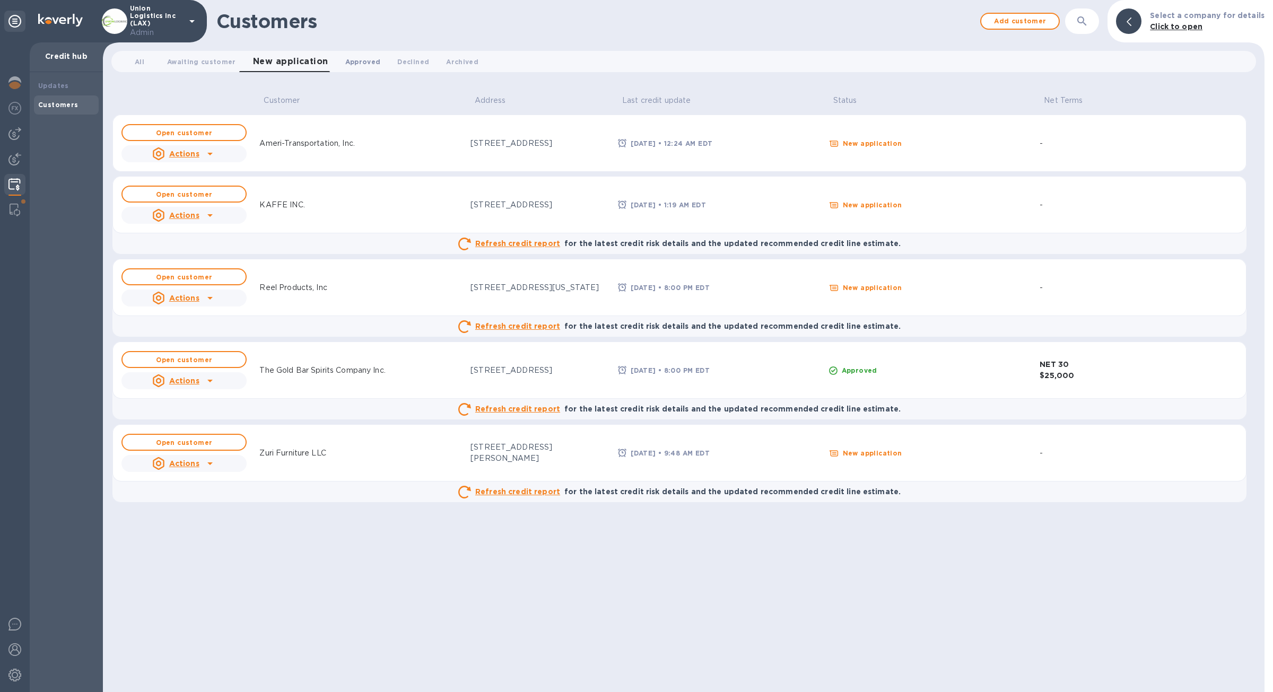
click at [361, 66] on span "Approved 0" at bounding box center [363, 61] width 36 height 11
click at [408, 69] on button "Declined 0" at bounding box center [408, 61] width 49 height 21
click at [438, 68] on button "Archived 0" at bounding box center [454, 61] width 49 height 21
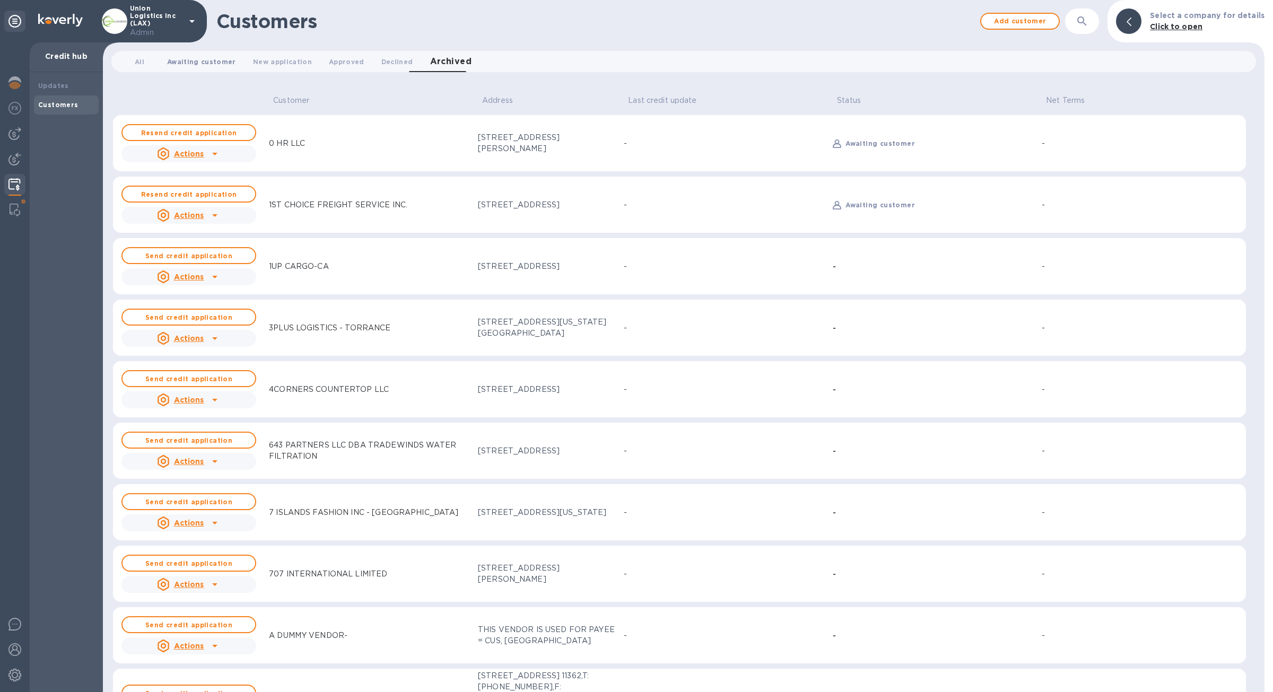
click at [197, 69] on button "Awaiting customer 0" at bounding box center [202, 61] width 86 height 21
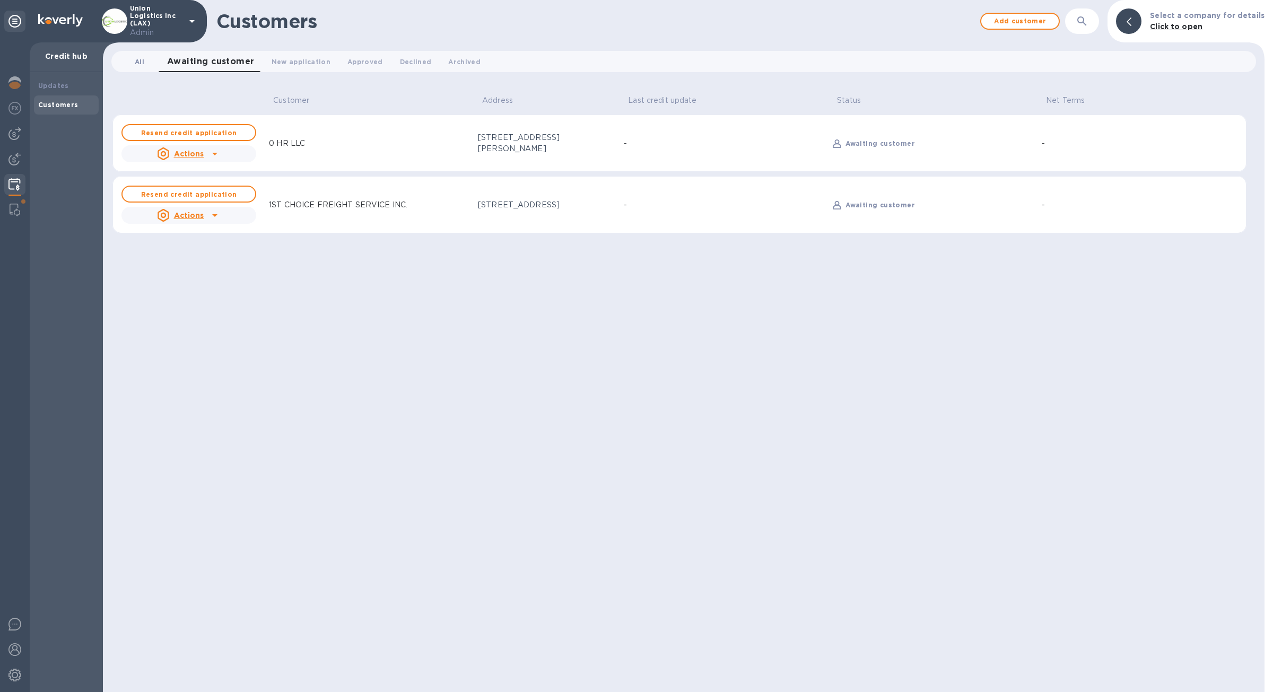
click at [136, 66] on span "All 0" at bounding box center [140, 61] width 10 height 11
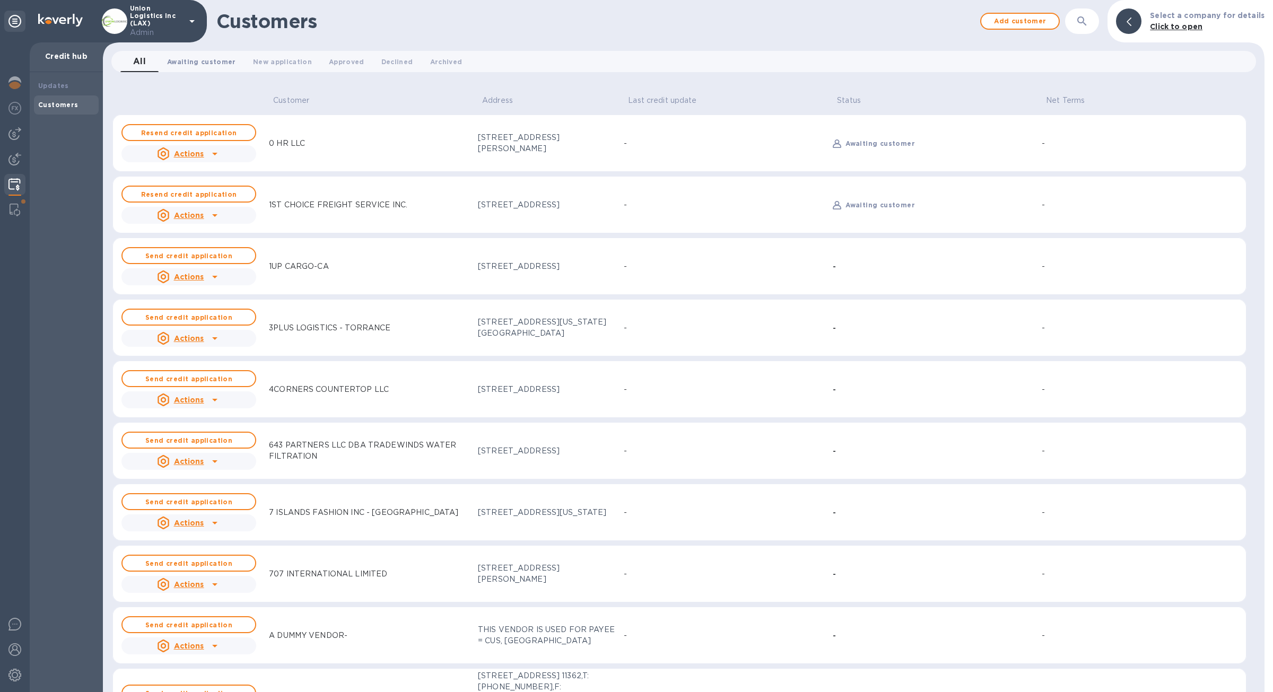
click at [202, 69] on button "Awaiting customer 0" at bounding box center [202, 61] width 86 height 21
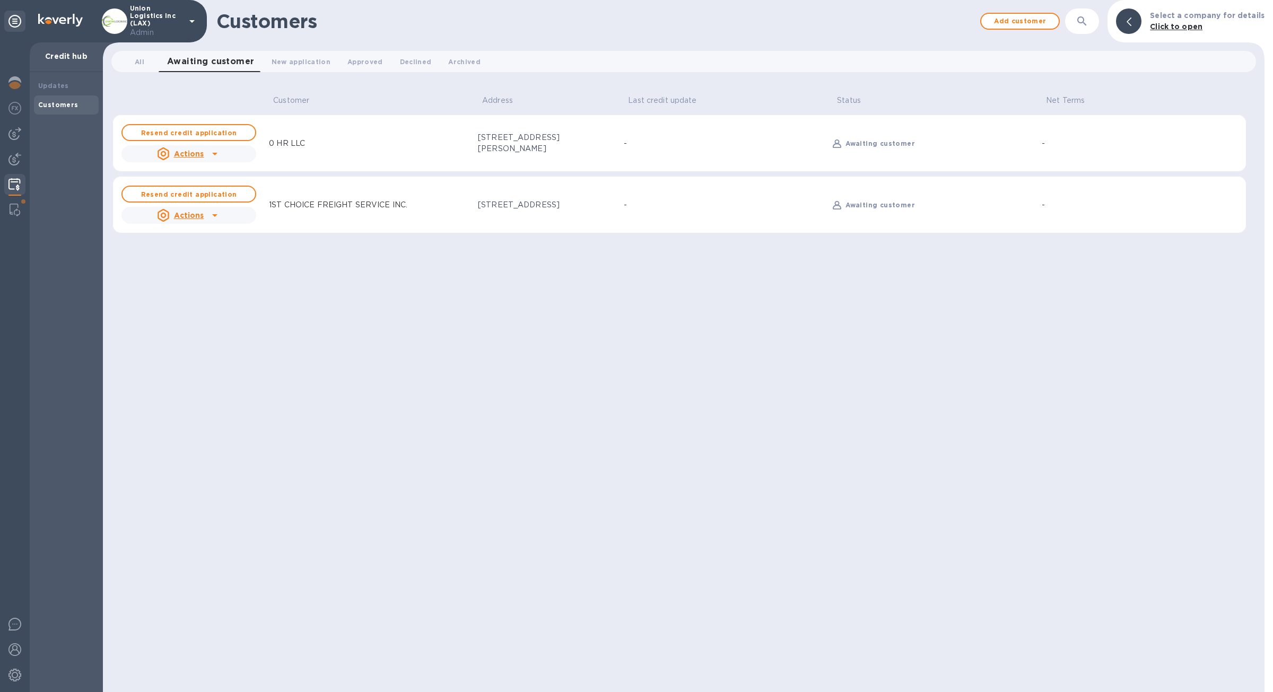
click at [278, 74] on div "All 0 Awaiting customer 0 New application 0 Approved 0 Declined 0 Archived 0" at bounding box center [683, 62] width 1153 height 30
click at [280, 62] on span "New application 0" at bounding box center [301, 61] width 59 height 11
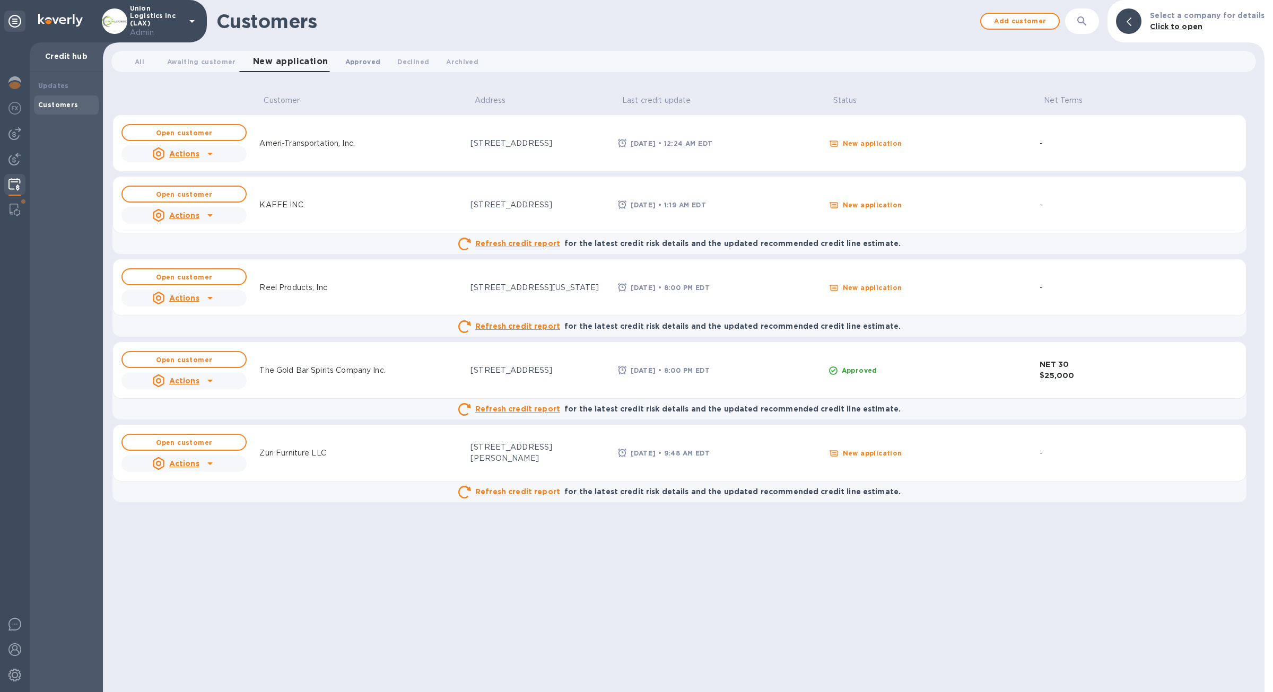
click at [361, 68] on button "Approved 0" at bounding box center [363, 61] width 53 height 21
click at [388, 68] on button "Declined 0" at bounding box center [408, 61] width 49 height 21
click at [439, 64] on span "Archived 0" at bounding box center [454, 61] width 32 height 11
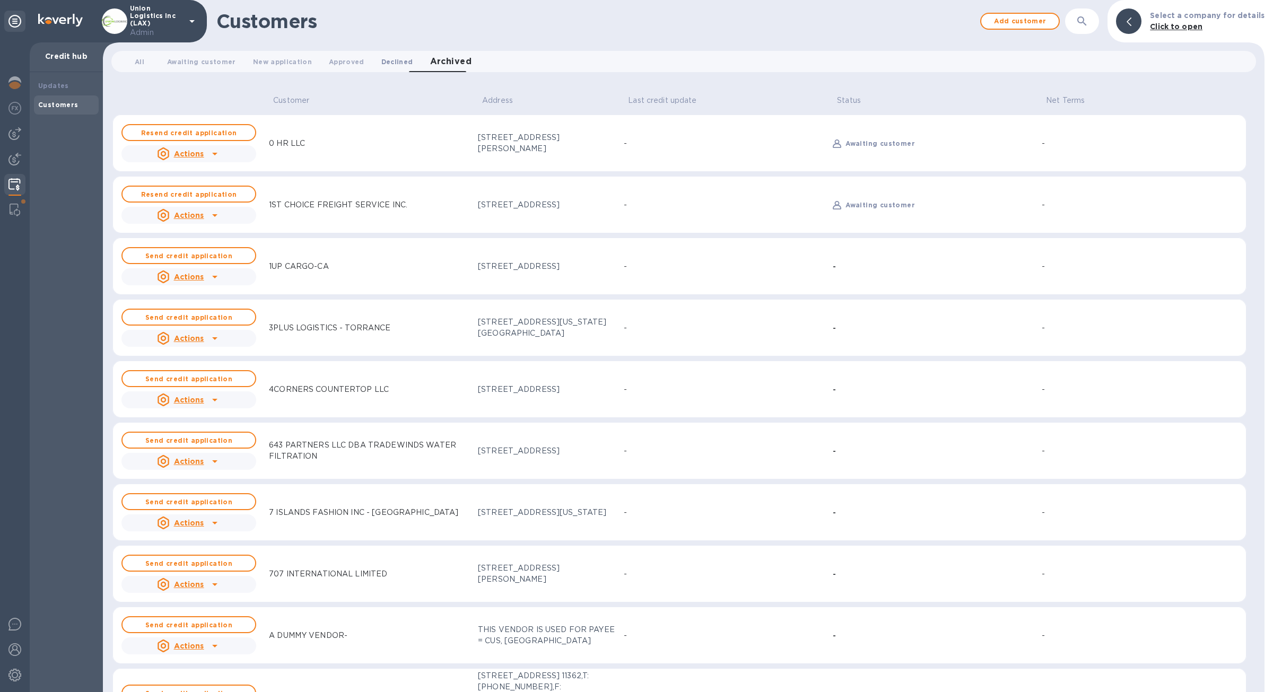
click at [391, 59] on span "Declined 0" at bounding box center [397, 61] width 32 height 11
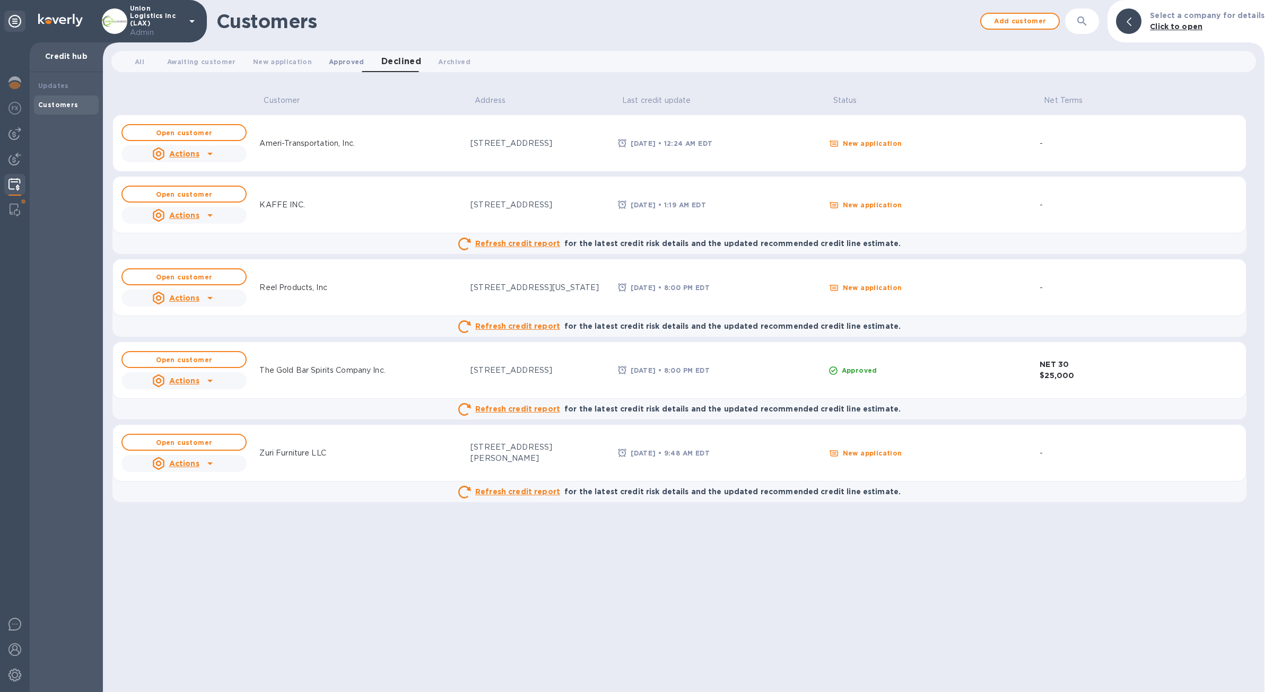
click at [330, 60] on span "Approved 0" at bounding box center [347, 61] width 36 height 11
click at [285, 60] on span "New application 0" at bounding box center [282, 61] width 59 height 11
